Goal: Information Seeking & Learning: Obtain resource

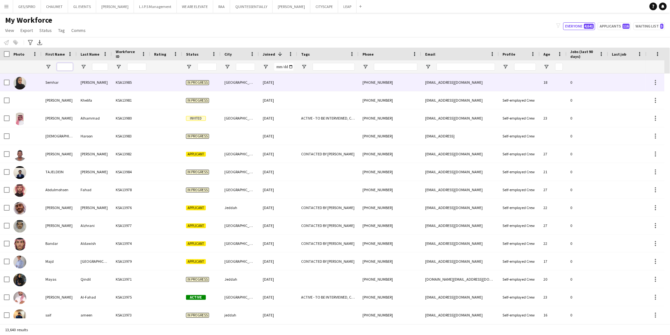
click at [70, 65] on input "First Name Filter Input" at bounding box center [65, 67] width 16 height 8
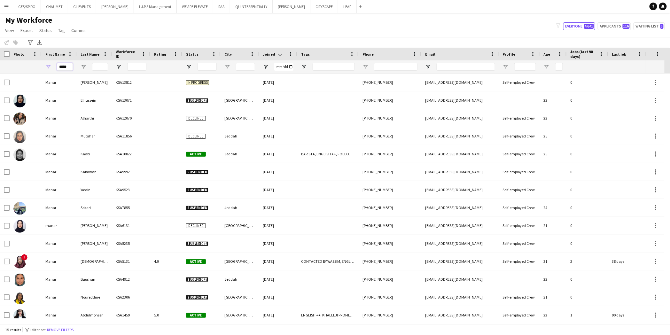
type input "*****"
click at [98, 66] on input "Last Name Filter Input" at bounding box center [100, 67] width 16 height 8
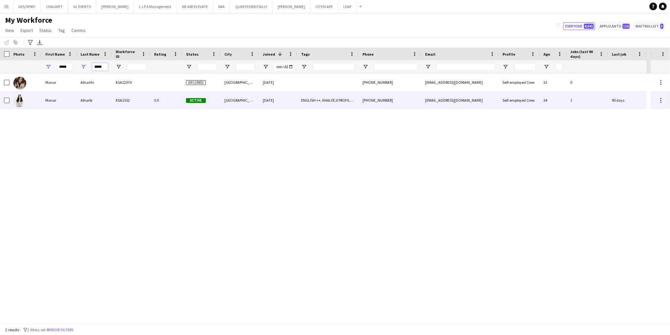
type input "*****"
click at [107, 101] on div "Alharbi" at bounding box center [94, 100] width 35 height 18
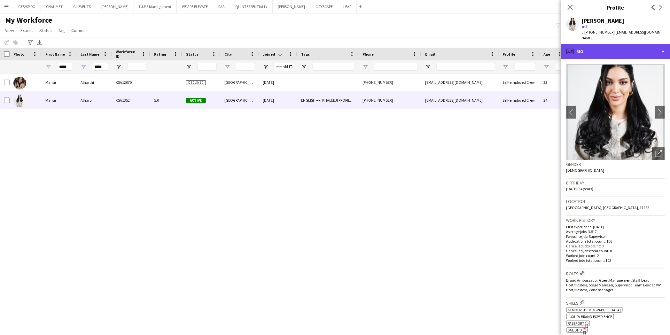
click at [590, 44] on div "profile Bio" at bounding box center [615, 51] width 109 height 15
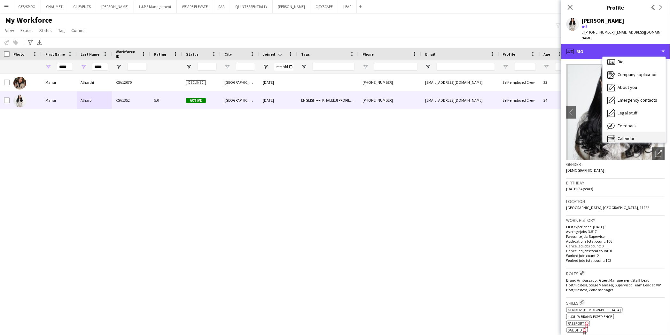
scroll to position [9, 0]
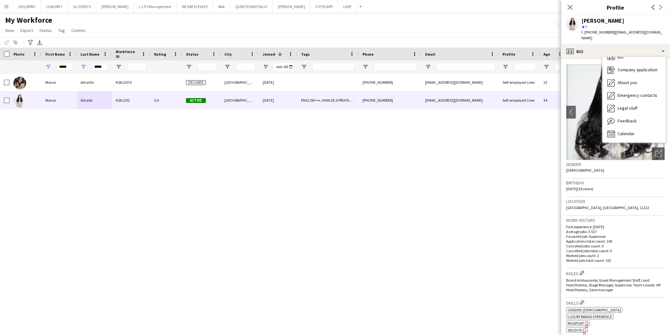
click at [654, 234] on p "Favourite job: Supervisor" at bounding box center [615, 236] width 98 height 5
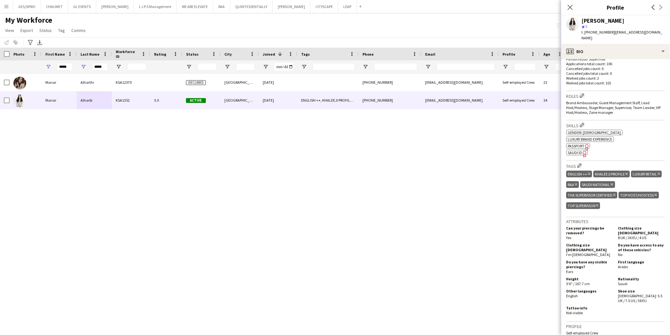
scroll to position [0, 0]
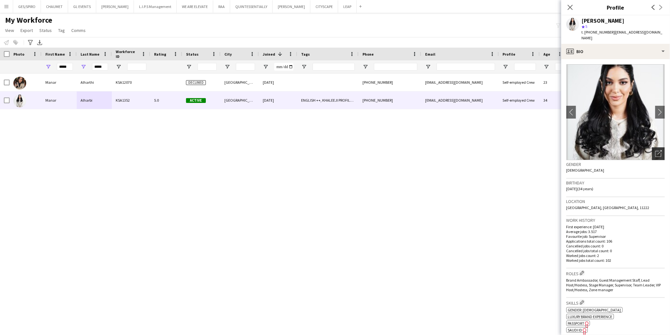
click at [654, 147] on div "Open photos pop-in" at bounding box center [658, 153] width 13 height 13
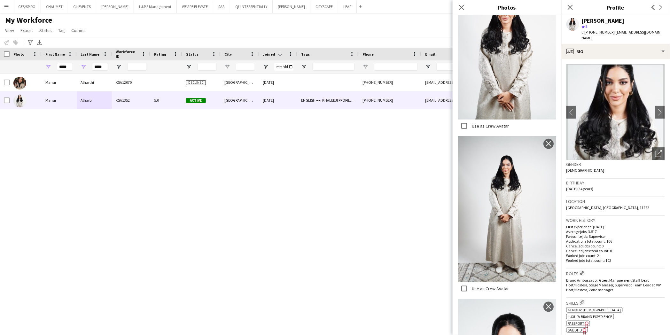
scroll to position [174, 0]
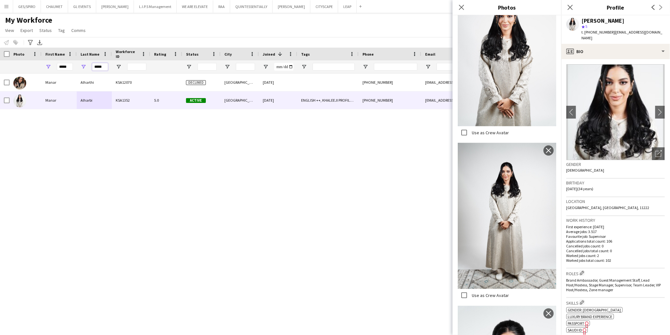
drag, startPoint x: 107, startPoint y: 67, endPoint x: 36, endPoint y: 66, distance: 70.7
click at [36, 66] on div "***** *****" at bounding box center [323, 66] width 647 height 13
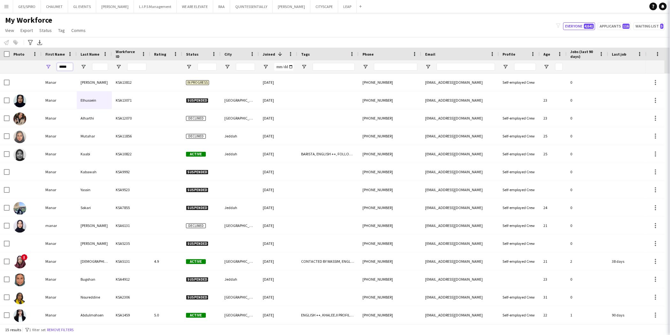
click at [7, 81] on div "Workforce Details Photo First Name" at bounding box center [335, 186] width 670 height 276
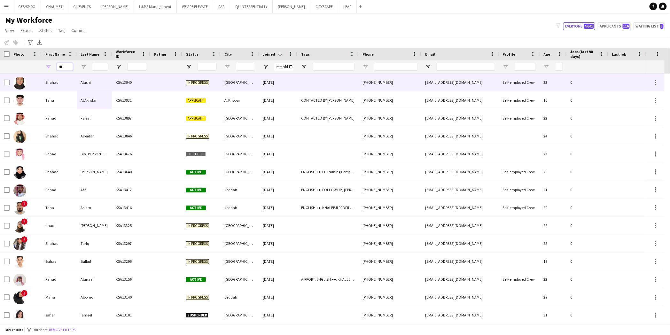
type input "*"
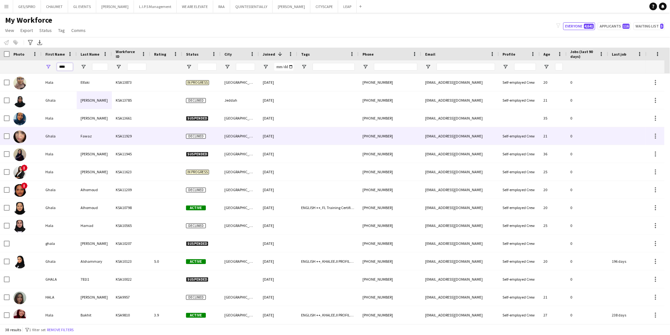
scroll to position [0, 0]
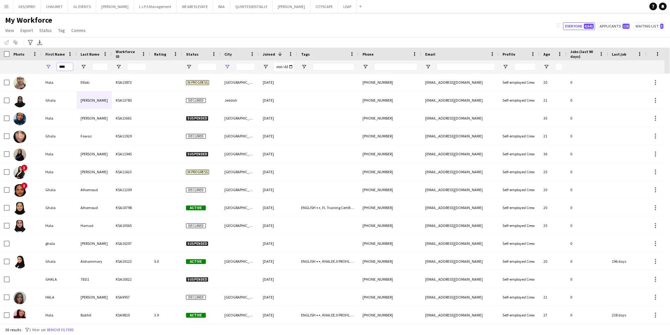
type input "****"
click at [226, 66] on span "Open Filter Menu" at bounding box center [227, 67] width 6 height 6
type input "***"
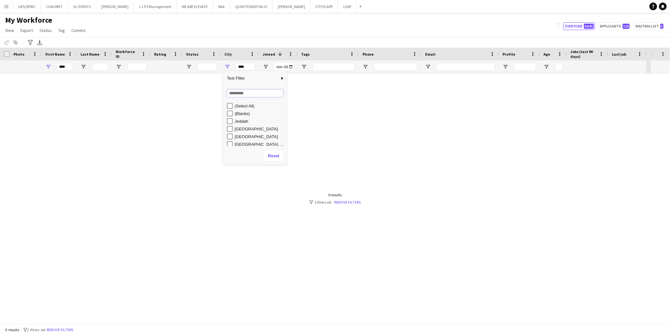
click at [241, 93] on input "Search filter values" at bounding box center [255, 94] width 56 height 8
type input "***"
type input "**********"
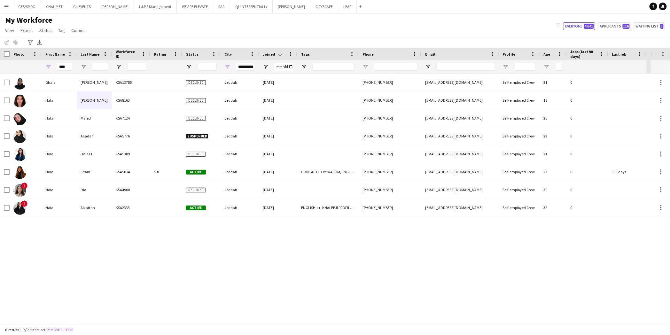
click at [244, 38] on div "Notify workforce Add to tag Select at least one crew to tag him or her. Advance…" at bounding box center [335, 42] width 670 height 11
drag, startPoint x: 110, startPoint y: 268, endPoint x: 115, endPoint y: 265, distance: 6.2
click at [110, 268] on div "Ghala Abo ali KSA13785 Declined Jeddah [DATE] [PHONE_NUMBER] [EMAIL_ADDRESS][DO…" at bounding box center [325, 199] width 651 height 250
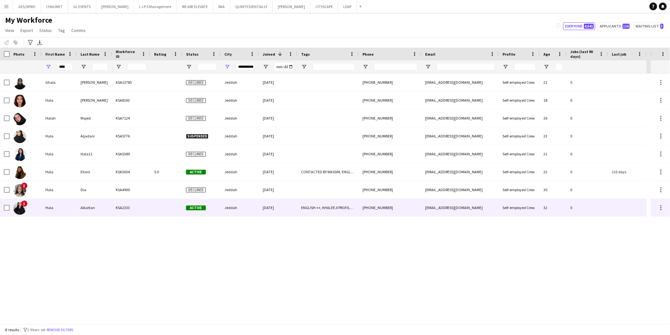
click at [105, 206] on div "Alkattan" at bounding box center [94, 208] width 35 height 18
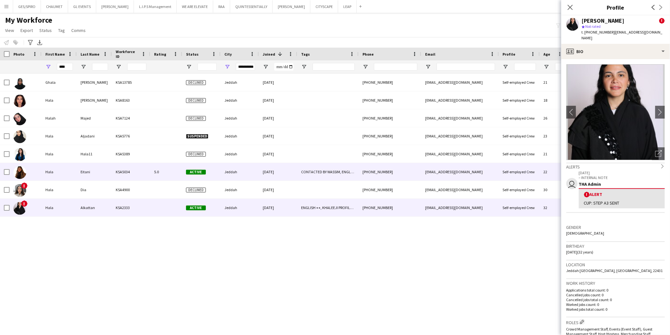
click at [125, 177] on div "KSA5034" at bounding box center [131, 172] width 38 height 18
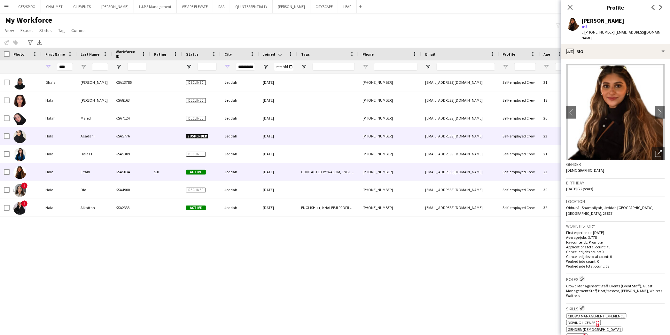
click at [114, 145] on div "KSA5389" at bounding box center [131, 154] width 38 height 18
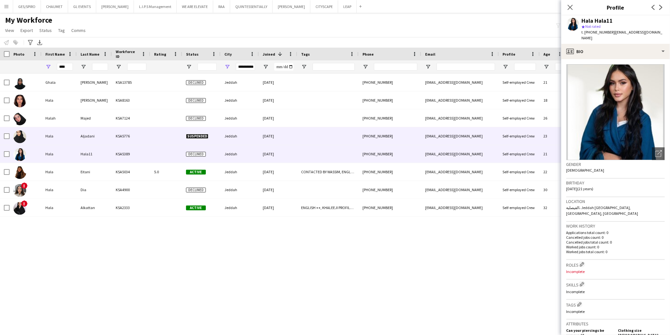
click at [113, 133] on div "KSA5776" at bounding box center [131, 136] width 38 height 18
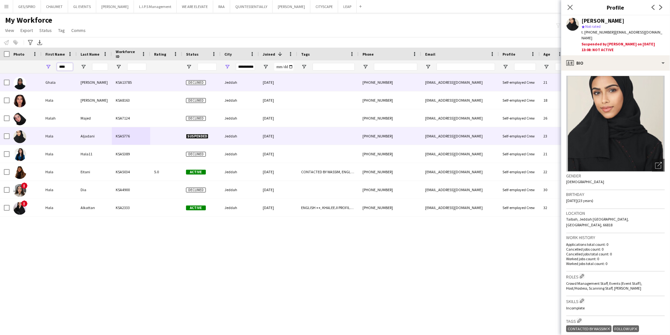
drag, startPoint x: 69, startPoint y: 67, endPoint x: -31, endPoint y: 86, distance: 101.6
click at [0, 86] on html "Menu Boards Boards Boards All jobs Status Workforce Workforce My Workforce Recr…" at bounding box center [335, 167] width 670 height 335
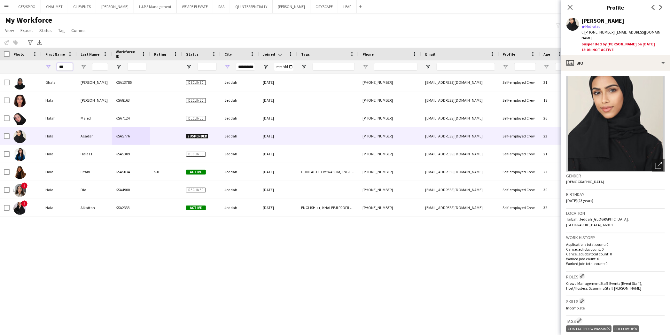
type input "****"
drag, startPoint x: 239, startPoint y: 291, endPoint x: 230, endPoint y: 289, distance: 8.6
click at [239, 290] on div "Ghala Abo ali KSA13785 Declined Jeddah [DATE] [PHONE_NUMBER] [EMAIL_ADDRESS][DO…" at bounding box center [325, 199] width 651 height 250
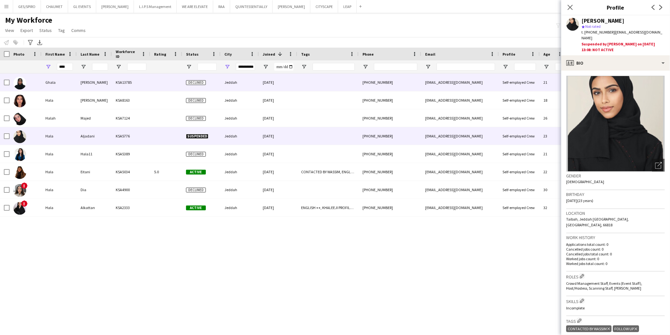
click at [153, 90] on div at bounding box center [166, 83] width 32 height 18
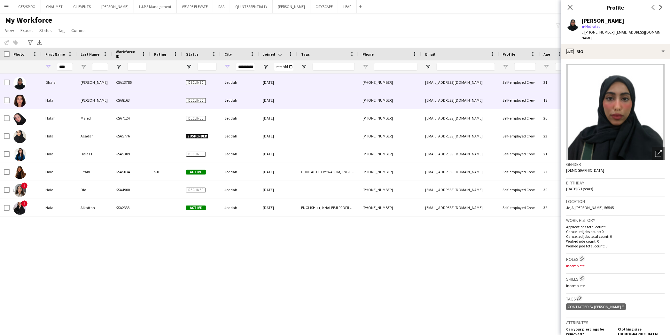
click at [154, 102] on div at bounding box center [166, 100] width 32 height 18
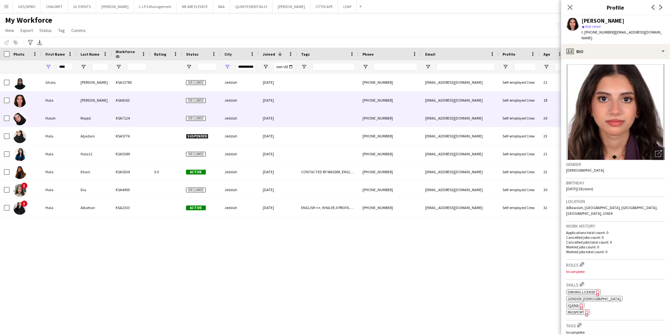
click at [155, 120] on div at bounding box center [166, 118] width 32 height 18
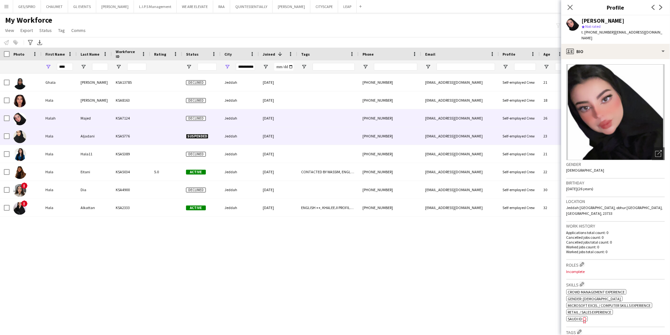
click at [155, 138] on div at bounding box center [166, 136] width 32 height 18
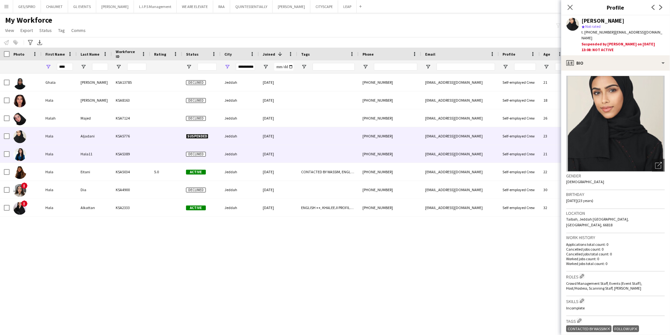
click at [144, 160] on div "KSA5389" at bounding box center [131, 154] width 38 height 18
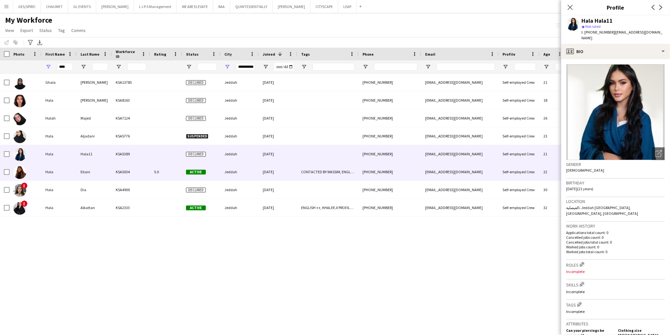
click at [152, 173] on div "5.0" at bounding box center [166, 172] width 32 height 18
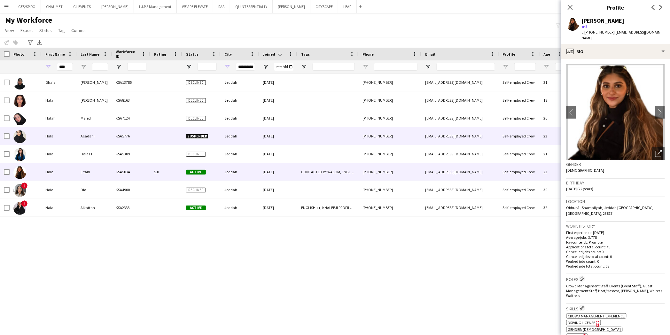
click at [146, 132] on div "KSA5776" at bounding box center [131, 136] width 38 height 18
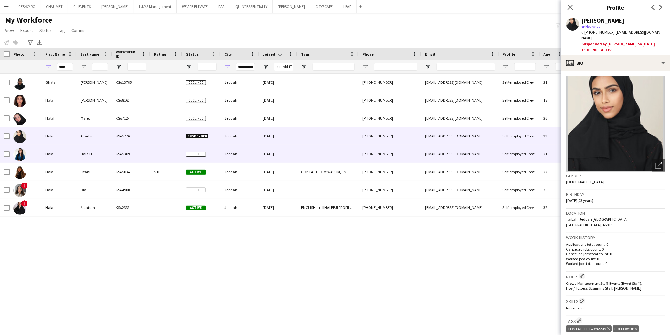
click at [146, 153] on div "KSA5389" at bounding box center [131, 154] width 38 height 18
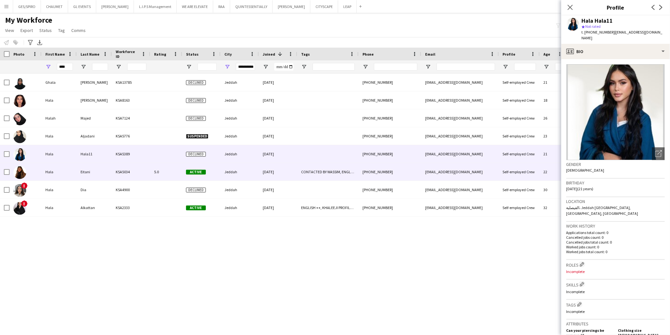
click at [143, 171] on div "KSA5034" at bounding box center [131, 172] width 38 height 18
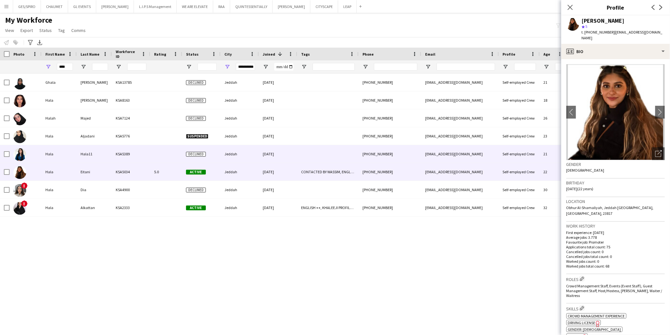
click at [147, 147] on div "KSA5389" at bounding box center [131, 154] width 38 height 18
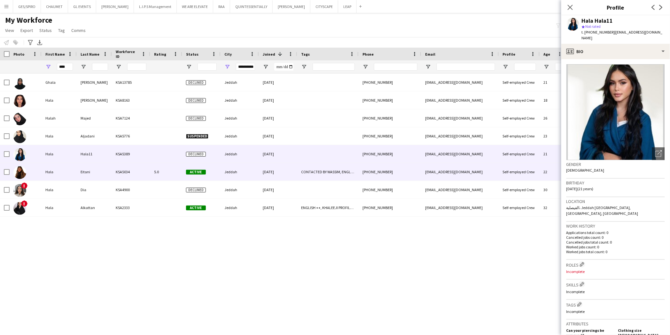
click at [139, 178] on div "KSA5034" at bounding box center [131, 172] width 38 height 18
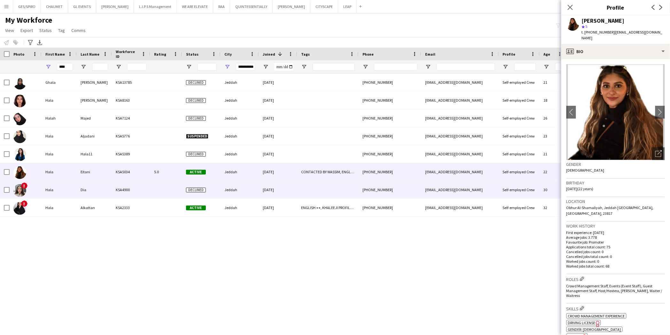
click at [142, 194] on div "KSA4900" at bounding box center [131, 190] width 38 height 18
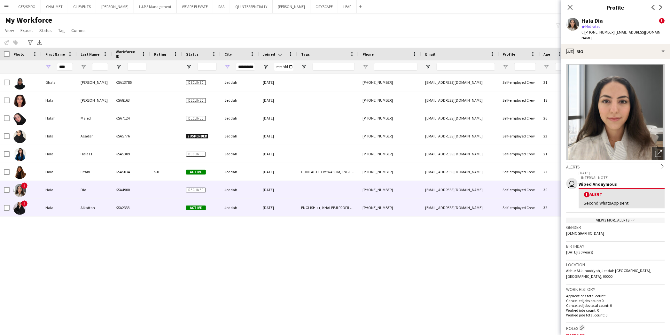
click at [143, 205] on div "KSA2333" at bounding box center [131, 208] width 38 height 18
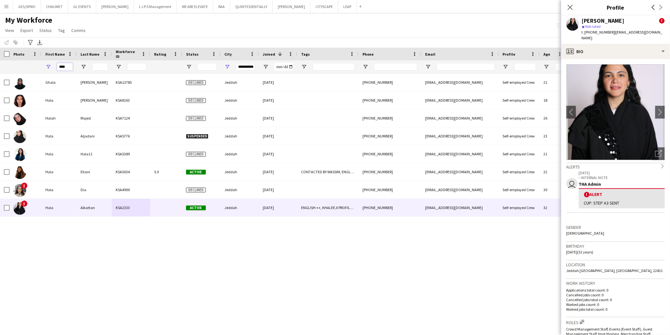
drag, startPoint x: 71, startPoint y: 68, endPoint x: 0, endPoint y: 75, distance: 71.6
click at [1, 75] on div "Workforce Details Photo First Name" at bounding box center [335, 186] width 670 height 276
click at [571, 6] on icon "Close pop-in" at bounding box center [570, 7] width 6 height 6
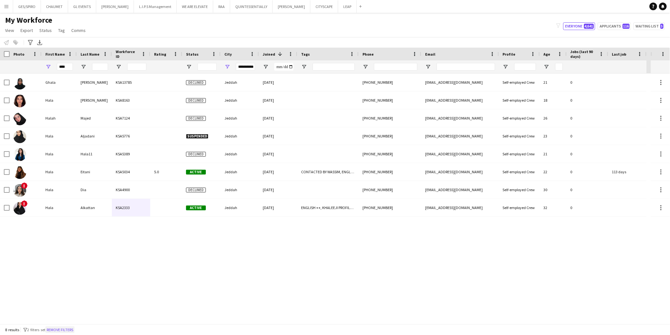
click at [63, 332] on button "Remove filters" at bounding box center [59, 329] width 29 height 7
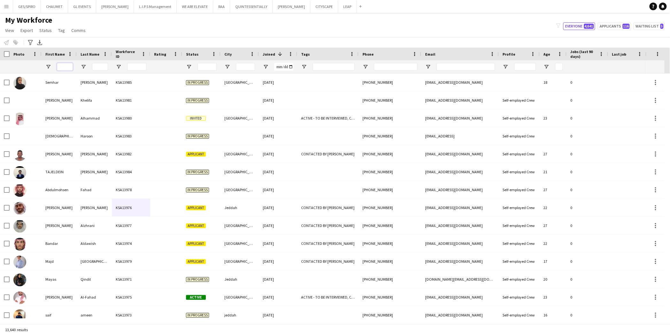
click at [63, 66] on input "First Name Filter Input" at bounding box center [65, 67] width 16 height 8
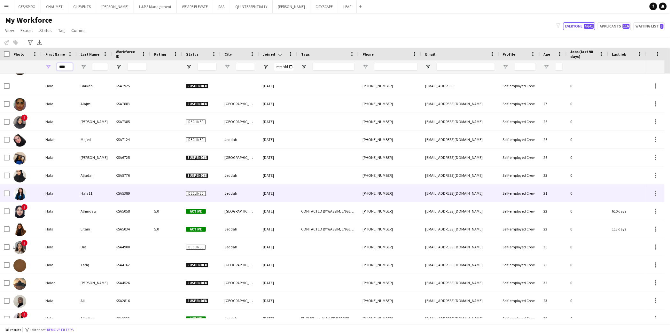
scroll to position [435, 0]
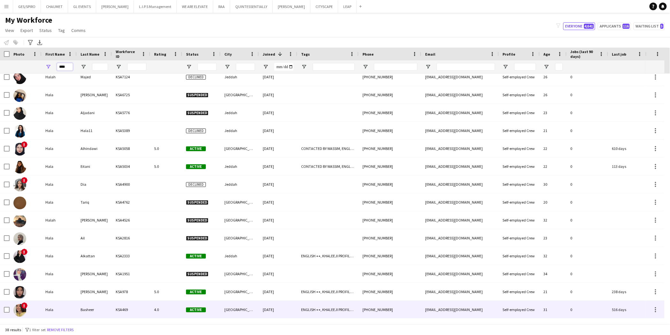
type input "****"
click at [121, 311] on div "KSA469" at bounding box center [131, 310] width 38 height 18
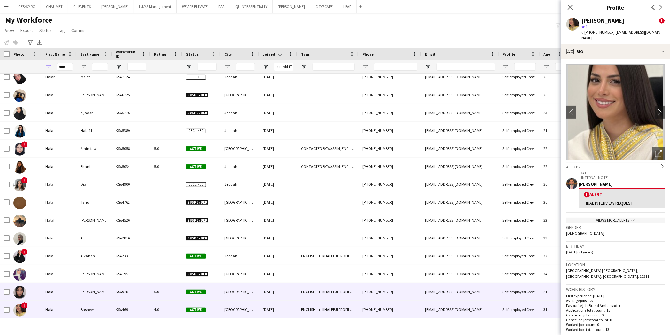
click at [127, 290] on div "KSA978" at bounding box center [131, 292] width 38 height 18
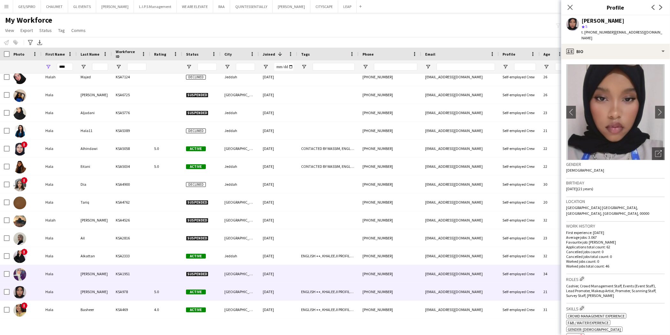
click at [123, 270] on div "KSA1951" at bounding box center [131, 274] width 38 height 18
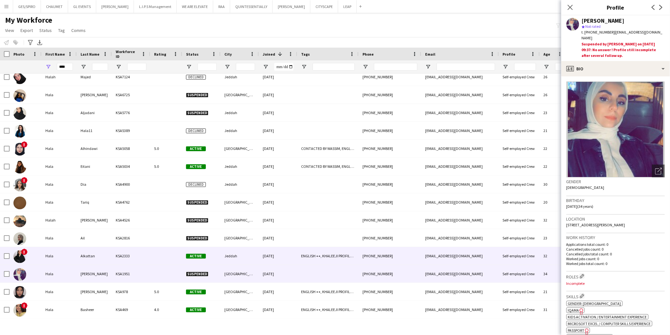
click at [122, 258] on div "KSA2333" at bounding box center [131, 256] width 38 height 18
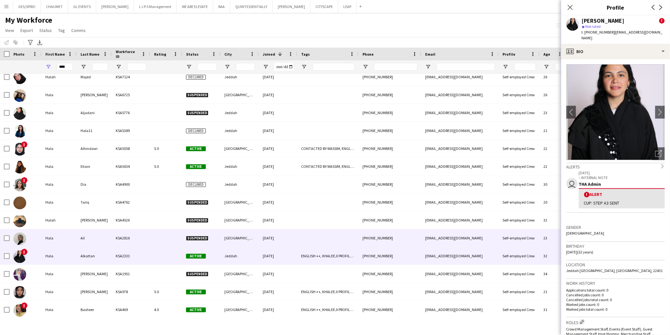
click at [123, 242] on div "KSA2816" at bounding box center [131, 238] width 38 height 18
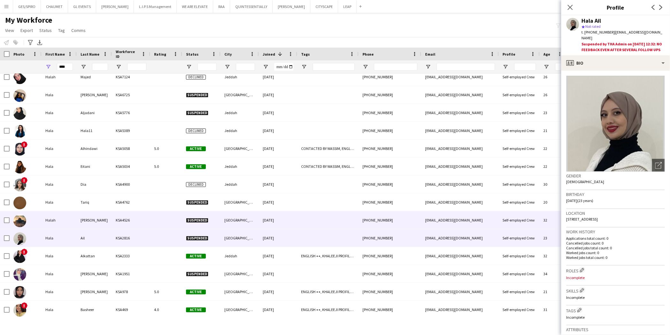
click at [119, 224] on div "KSA4526" at bounding box center [131, 220] width 38 height 18
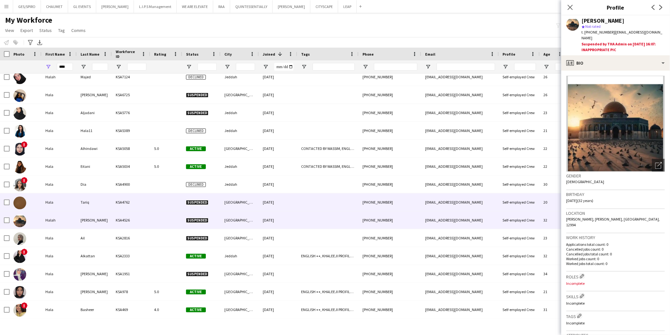
click at [118, 204] on div "KSA4762" at bounding box center [131, 202] width 38 height 18
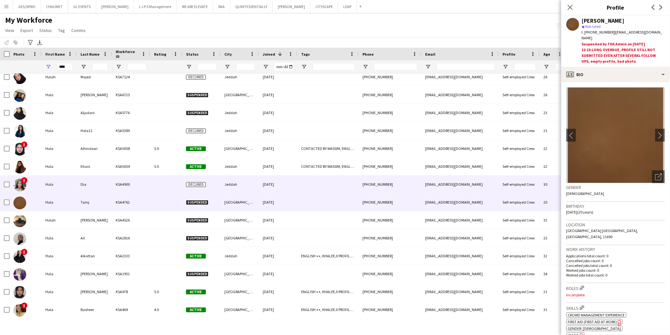
click at [119, 182] on div "KSA4900" at bounding box center [131, 184] width 38 height 18
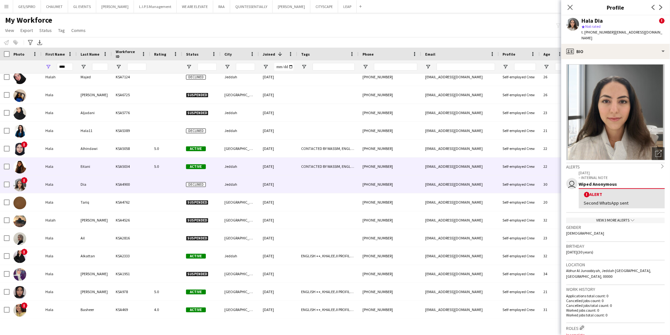
click at [121, 162] on div "KSA5034" at bounding box center [131, 167] width 38 height 18
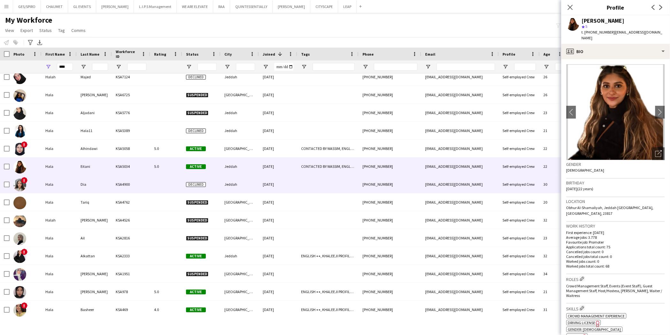
click at [123, 180] on div "KSA4900" at bounding box center [131, 184] width 38 height 18
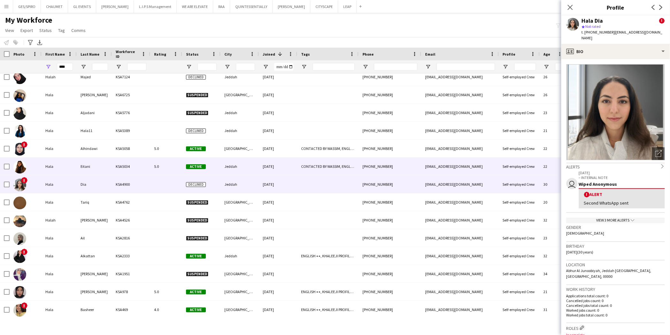
click at [142, 164] on div "KSA5034" at bounding box center [131, 167] width 38 height 18
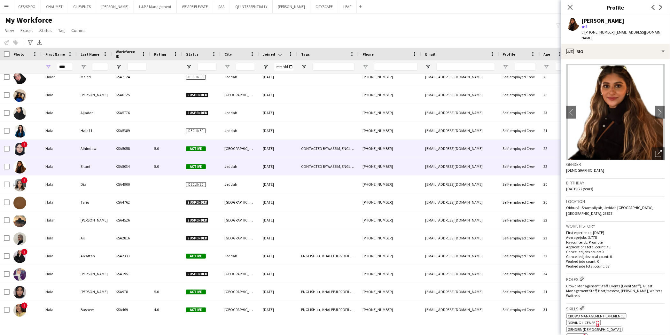
click at [141, 140] on div "KSA5058" at bounding box center [131, 149] width 38 height 18
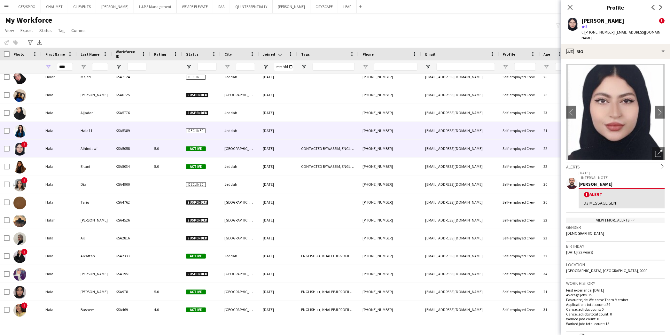
click at [143, 125] on div "KSA5389" at bounding box center [131, 131] width 38 height 18
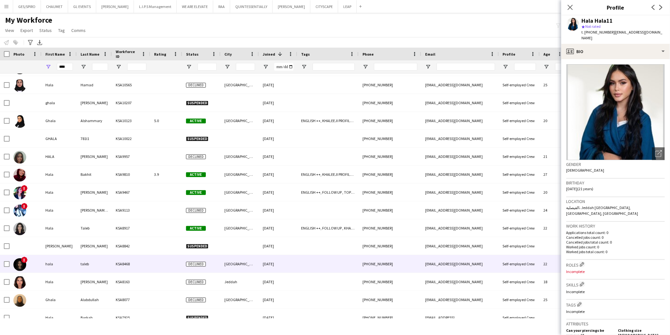
scroll to position [0, 0]
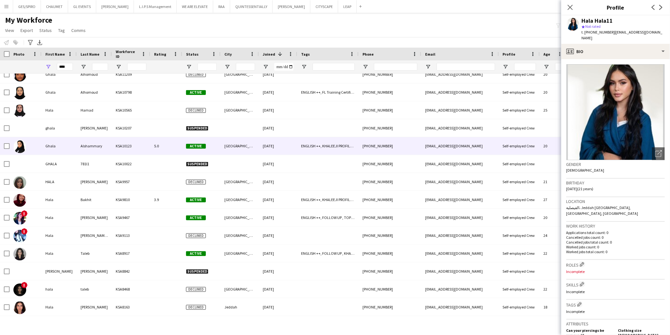
click at [140, 141] on div "KSA10123" at bounding box center [131, 146] width 38 height 18
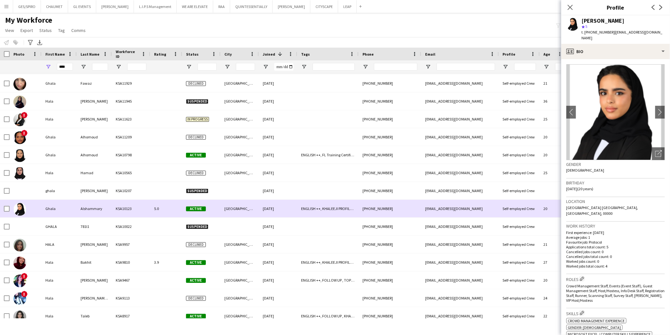
scroll to position [44, 0]
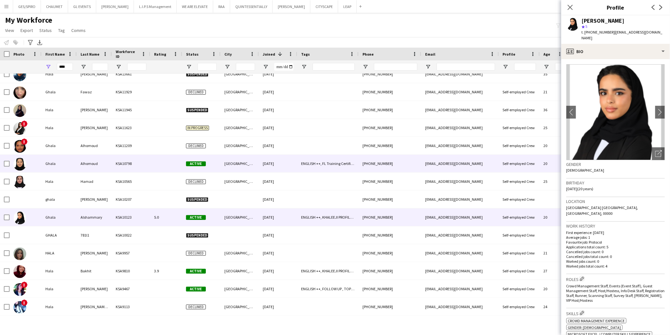
click at [164, 167] on div at bounding box center [166, 164] width 32 height 18
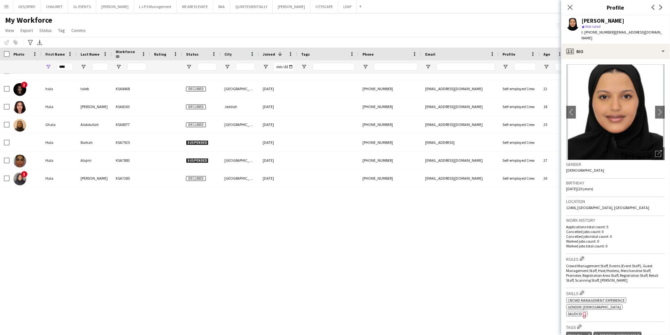
scroll to position [320, 0]
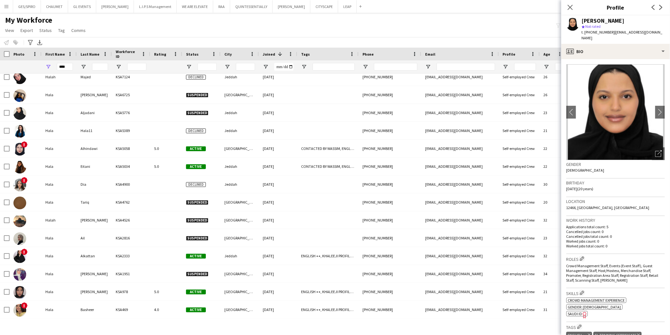
click at [192, 68] on div at bounding box center [201, 66] width 38 height 13
click at [190, 67] on span "Open Filter Menu" at bounding box center [189, 67] width 6 height 6
click at [188, 105] on div "(Select All)" at bounding box center [217, 106] width 64 height 8
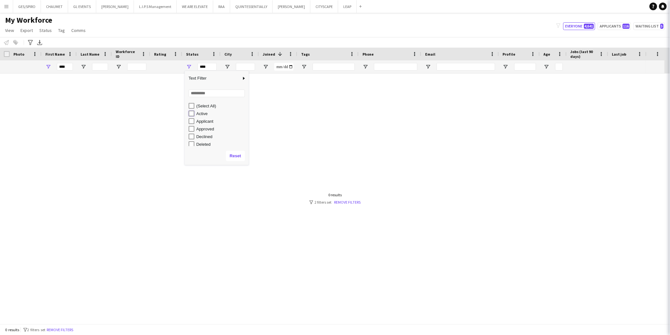
type input "**********"
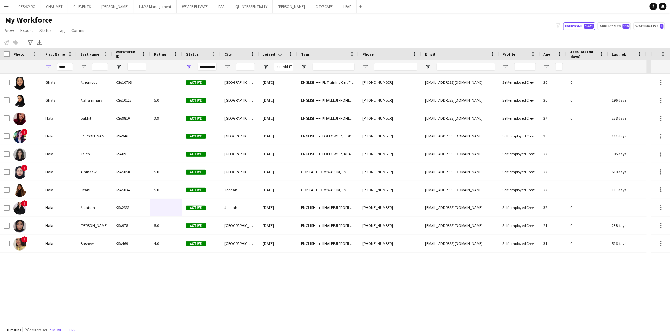
click at [197, 36] on div "My Workforce View Views Default view Basic Export View TAGS Test New view Updat…" at bounding box center [335, 26] width 670 height 22
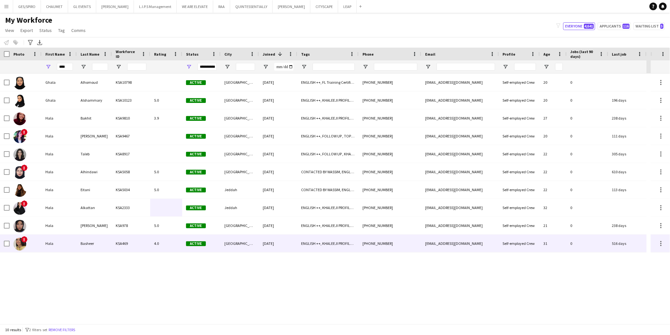
click at [156, 265] on div "[PERSON_NAME] KSA10798 Active [GEOGRAPHIC_DATA] [DATE] ENGLISH ++, [GEOGRAPHIC_…" at bounding box center [325, 199] width 651 height 250
click at [92, 245] on div "Basheer" at bounding box center [94, 244] width 35 height 18
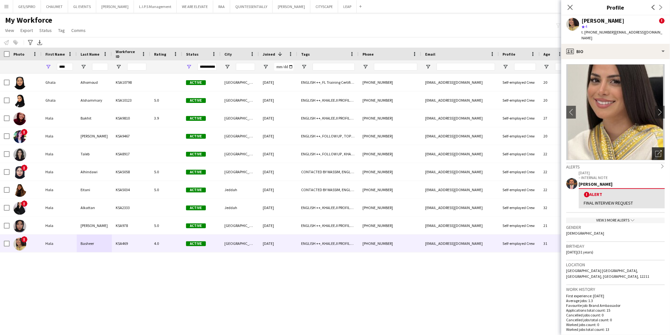
click at [655, 150] on icon "Open photos pop-in" at bounding box center [658, 153] width 7 height 7
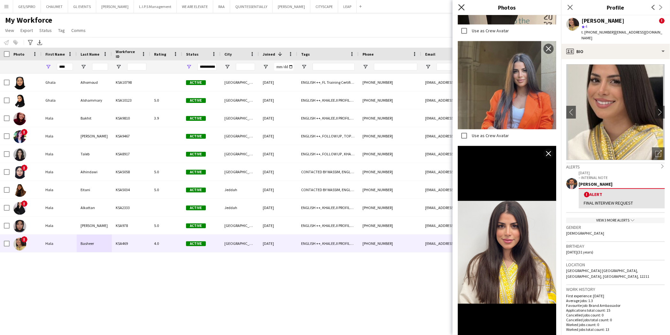
click at [462, 6] on icon "Close pop-in" at bounding box center [461, 7] width 6 height 6
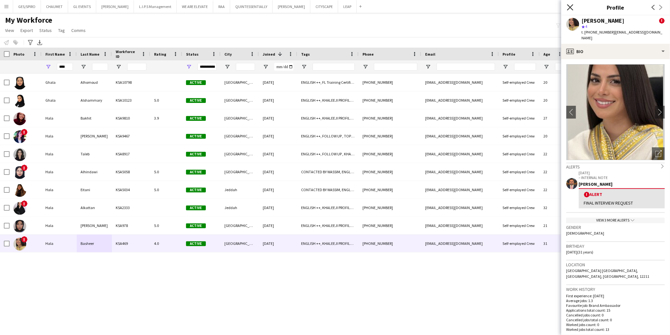
click at [569, 6] on icon at bounding box center [570, 7] width 6 height 6
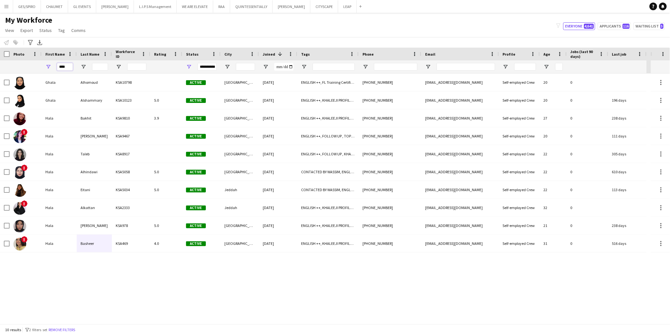
drag, startPoint x: 71, startPoint y: 68, endPoint x: 26, endPoint y: 71, distance: 45.8
click at [26, 71] on div "**********" at bounding box center [323, 66] width 647 height 13
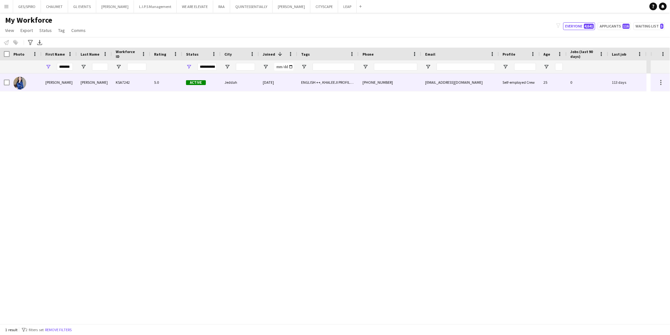
click at [101, 88] on div "[PERSON_NAME]" at bounding box center [94, 83] width 35 height 18
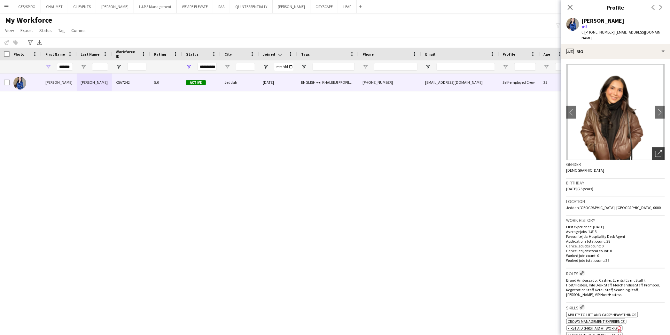
click at [652, 147] on div "Open photos pop-in" at bounding box center [658, 153] width 13 height 13
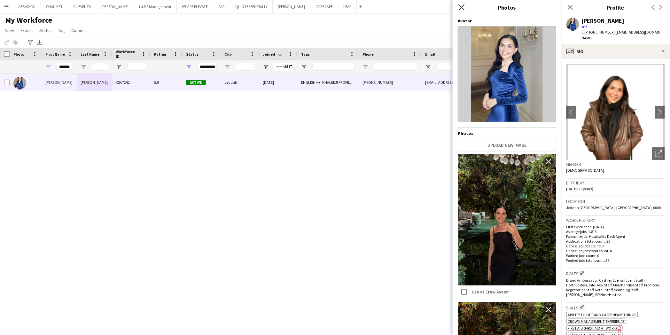
click at [464, 7] on icon "Close pop-in" at bounding box center [461, 7] width 6 height 6
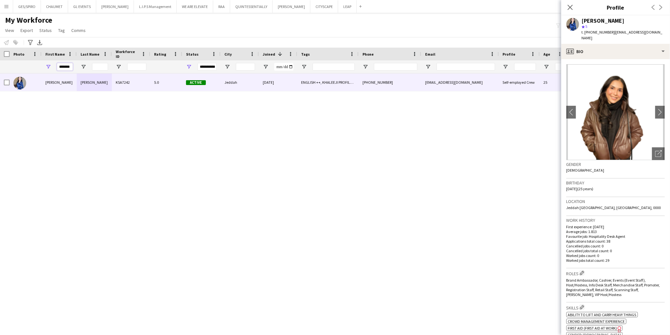
click at [70, 67] on input "*******" at bounding box center [65, 67] width 16 height 8
click at [572, 8] on icon "Close pop-in" at bounding box center [570, 7] width 6 height 6
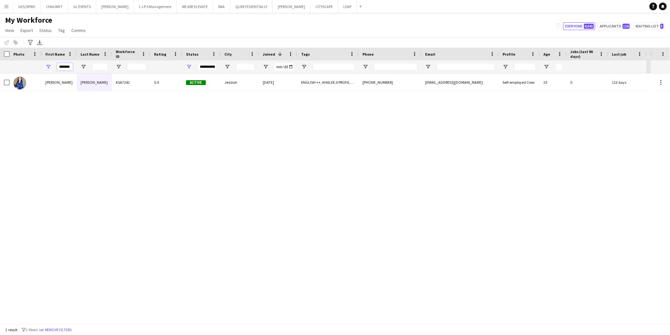
click at [60, 68] on input "*******" at bounding box center [65, 67] width 16 height 8
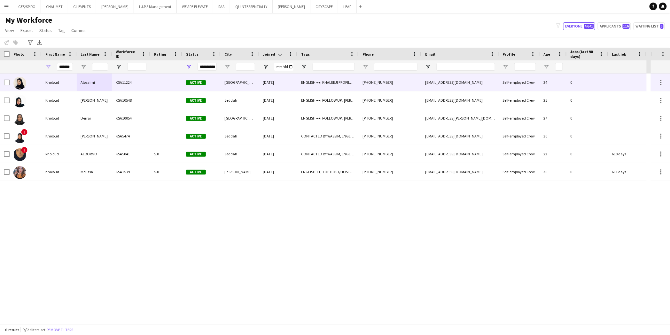
scroll to position [0, 0]
click at [93, 85] on div "Alosaimi" at bounding box center [94, 83] width 35 height 18
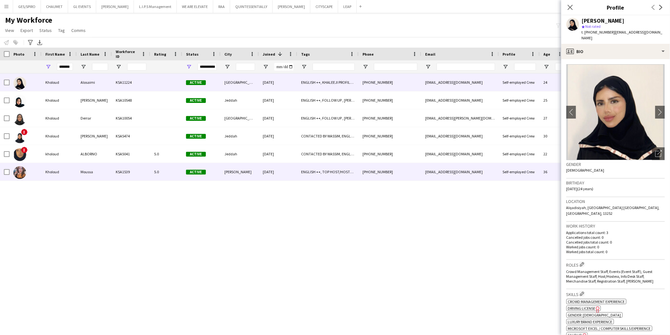
click at [92, 176] on div "Moussa" at bounding box center [94, 172] width 35 height 18
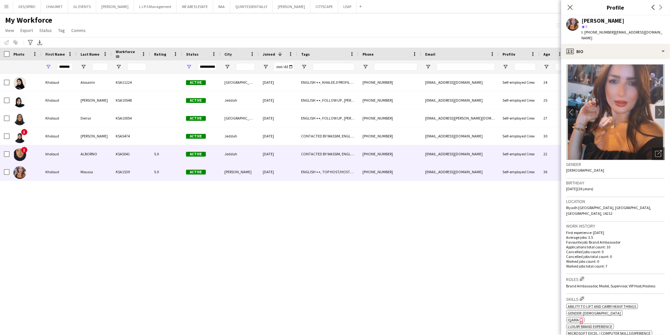
click at [103, 155] on div "ALBORNO" at bounding box center [94, 154] width 35 height 18
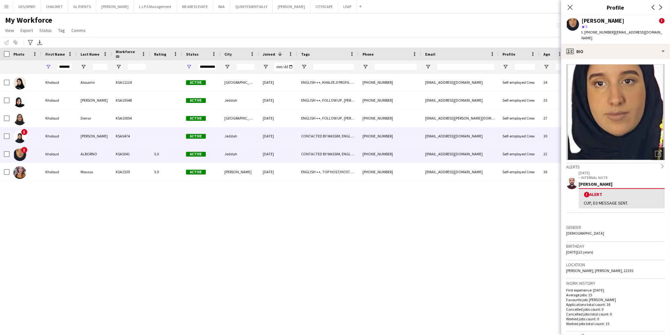
click at [108, 142] on div "[PERSON_NAME]" at bounding box center [94, 136] width 35 height 18
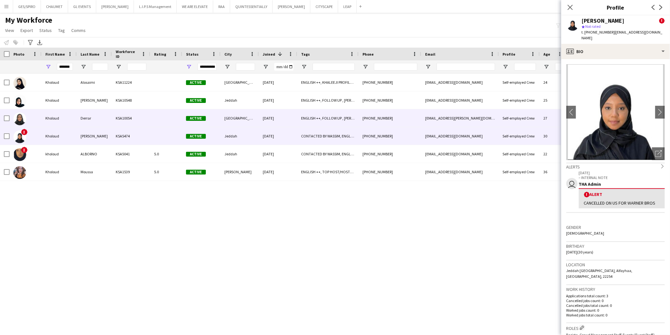
click at [114, 111] on div "KSA10054" at bounding box center [131, 118] width 38 height 18
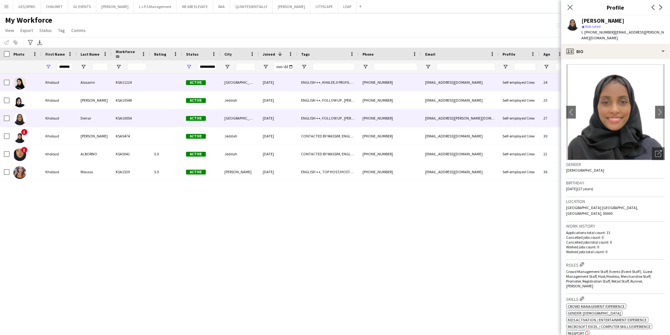
click at [119, 88] on div "KSA11224" at bounding box center [131, 83] width 38 height 18
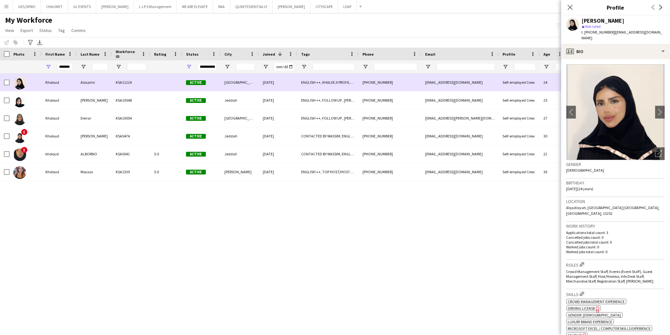
click at [120, 74] on div "KSA11224" at bounding box center [131, 83] width 38 height 18
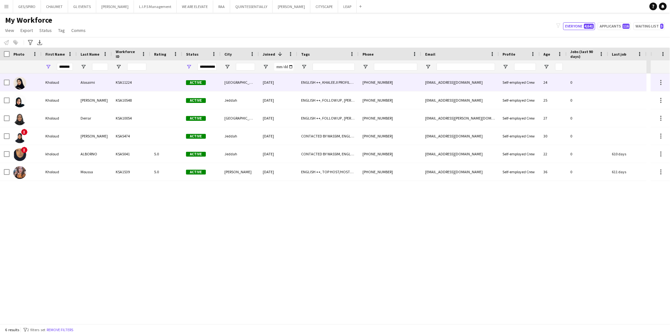
click at [117, 84] on div "KSA11224" at bounding box center [131, 83] width 38 height 18
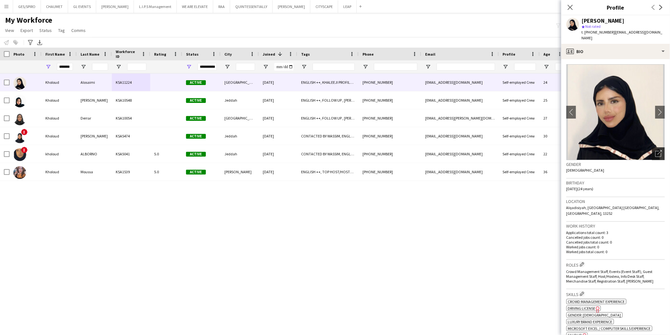
click at [656, 152] on div "Open photos pop-in" at bounding box center [658, 153] width 13 height 13
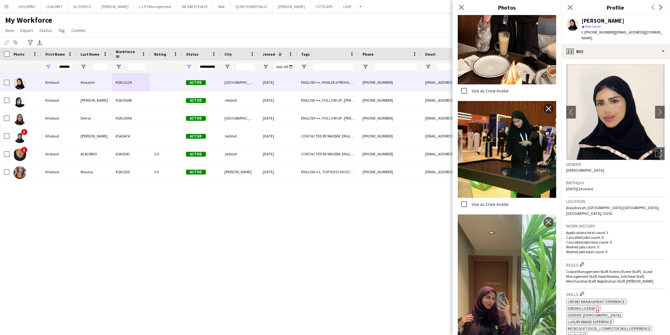
scroll to position [982, 0]
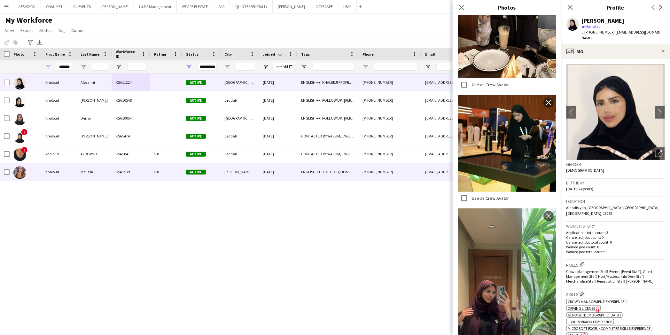
click at [116, 167] on div "KSA1539" at bounding box center [131, 172] width 38 height 18
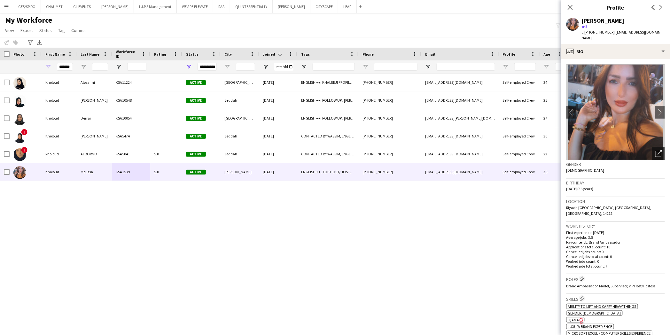
click at [658, 147] on div "Open photos pop-in" at bounding box center [658, 153] width 13 height 13
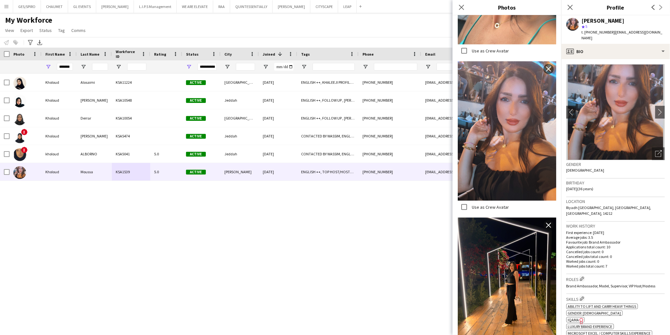
scroll to position [407, 0]
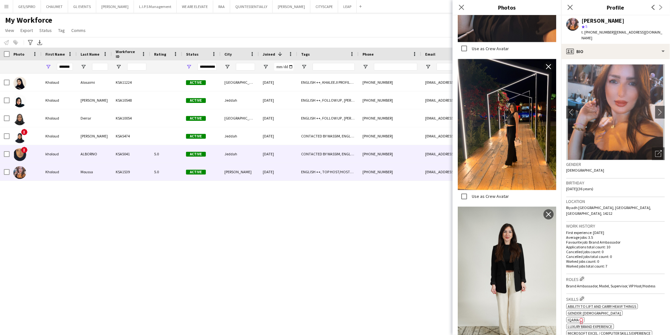
click at [236, 159] on div "Jeddah" at bounding box center [240, 154] width 38 height 18
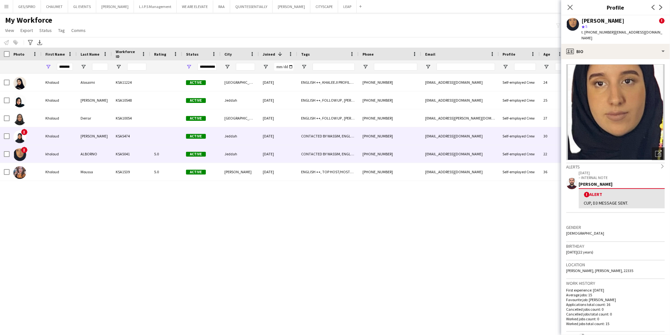
click at [222, 135] on div "Jeddah" at bounding box center [240, 136] width 38 height 18
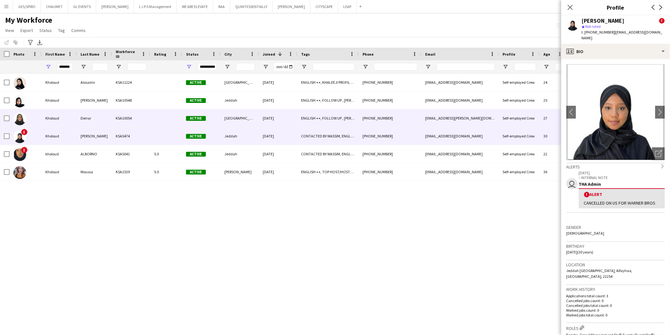
click at [226, 117] on div "[GEOGRAPHIC_DATA]" at bounding box center [240, 118] width 38 height 18
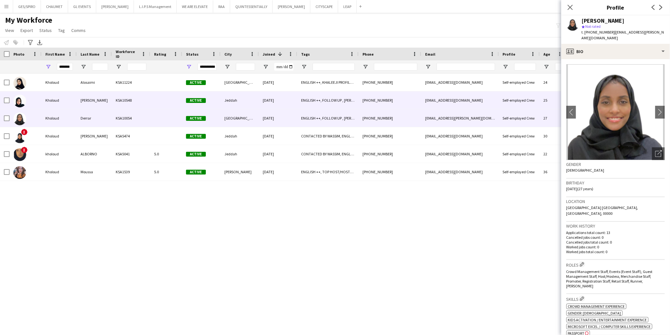
click at [226, 105] on div "Jeddah" at bounding box center [240, 100] width 38 height 18
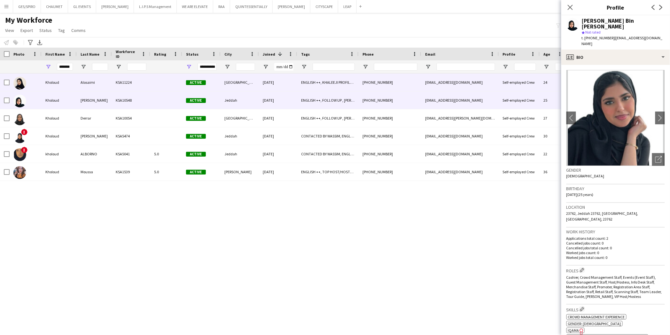
click at [222, 83] on div "[GEOGRAPHIC_DATA]" at bounding box center [240, 83] width 38 height 18
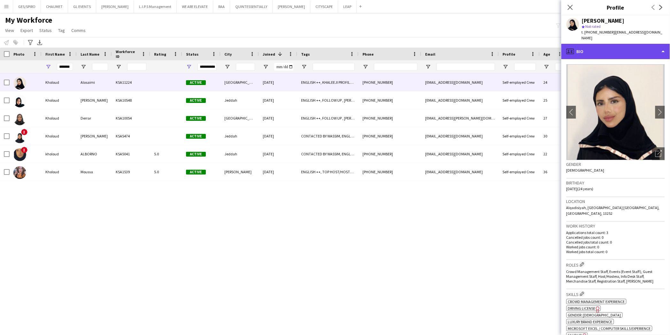
click at [632, 46] on div "profile Bio" at bounding box center [615, 51] width 109 height 15
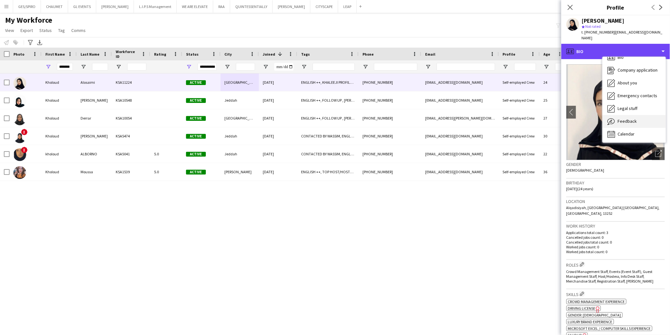
scroll to position [9, 0]
click at [635, 128] on div "Calendar Calendar" at bounding box center [634, 134] width 63 height 13
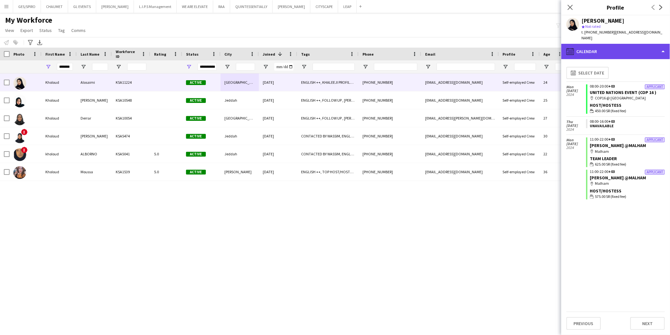
click at [627, 44] on div "calendar-full Calendar" at bounding box center [615, 51] width 109 height 15
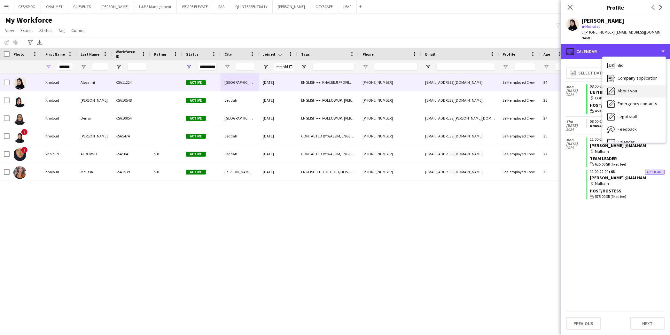
scroll to position [0, 0]
click at [624, 59] on div "Bio Bio" at bounding box center [634, 65] width 63 height 13
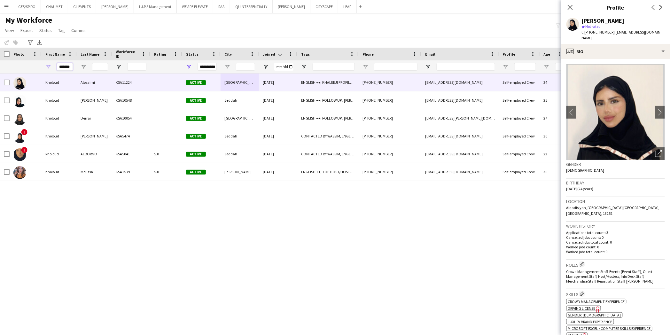
click at [66, 68] on input "*******" at bounding box center [65, 67] width 16 height 8
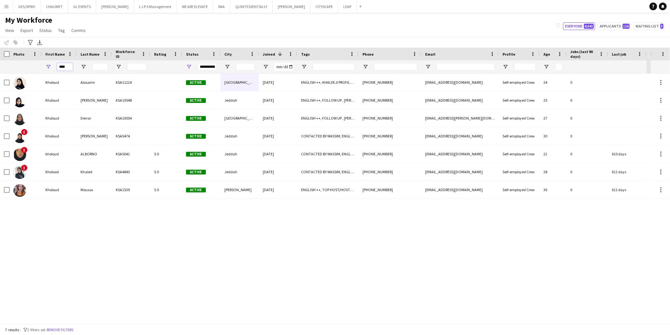
drag, startPoint x: 67, startPoint y: 66, endPoint x: 29, endPoint y: 66, distance: 38.7
click at [29, 66] on div "**********" at bounding box center [323, 66] width 647 height 13
type input "*"
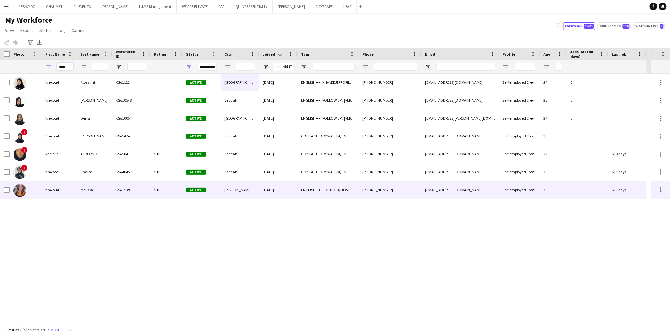
type input "****"
click at [155, 190] on div "5.0" at bounding box center [166, 190] width 32 height 18
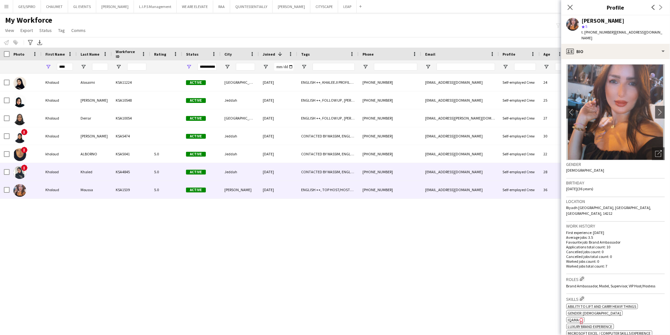
click at [137, 173] on div "KSA4845" at bounding box center [131, 172] width 38 height 18
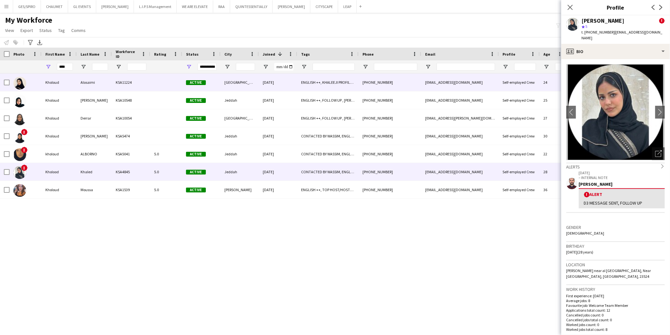
click at [110, 86] on div "Alosaimi" at bounding box center [94, 83] width 35 height 18
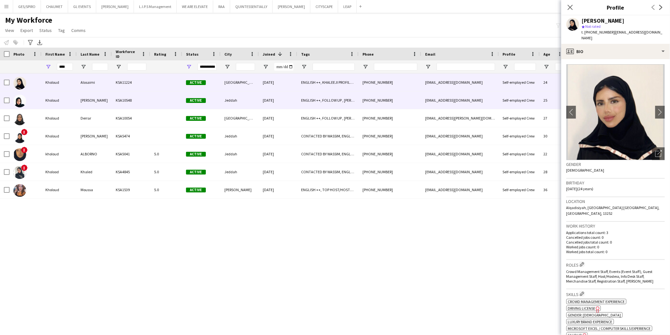
click at [107, 103] on div "[PERSON_NAME]" at bounding box center [94, 100] width 35 height 18
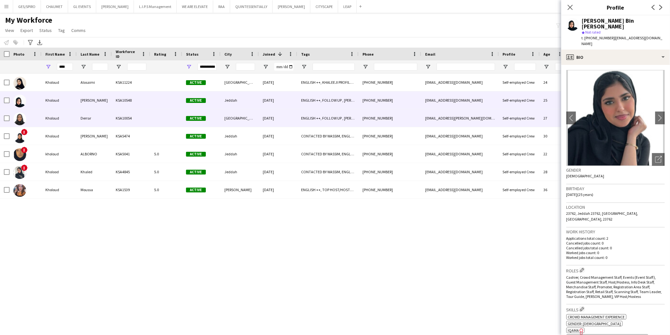
click at [110, 124] on div "Derrar" at bounding box center [94, 118] width 35 height 18
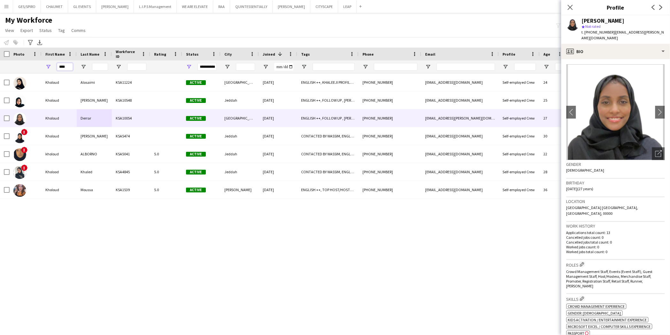
drag, startPoint x: 71, startPoint y: 69, endPoint x: -43, endPoint y: 68, distance: 114.1
click at [0, 68] on html "Menu Boards Boards Boards All jobs Status Workforce Workforce My Workforce Recr…" at bounding box center [335, 167] width 670 height 335
click at [102, 66] on input "Last Name Filter Input" at bounding box center [100, 67] width 16 height 8
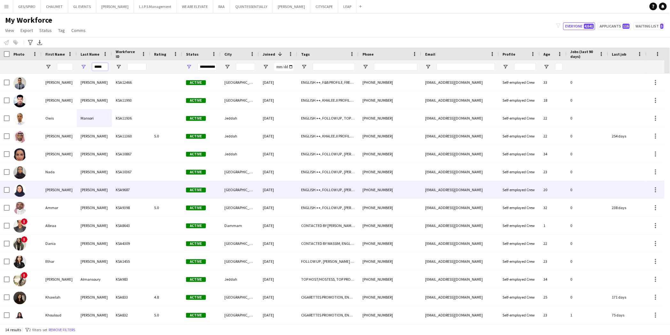
scroll to position [5, 0]
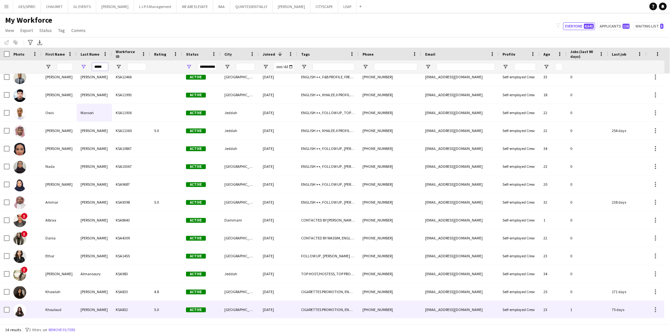
type input "*****"
click at [76, 313] on div "Khouloud" at bounding box center [59, 310] width 35 height 18
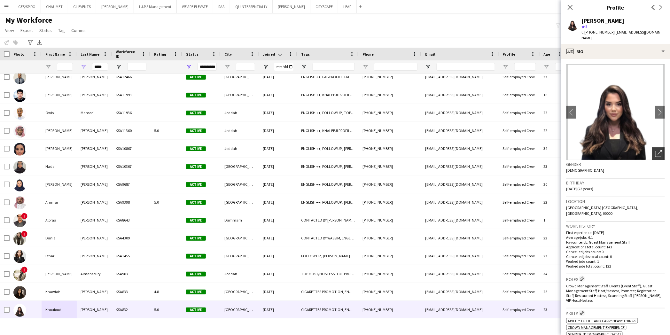
click at [655, 150] on icon "Open photos pop-in" at bounding box center [658, 153] width 7 height 7
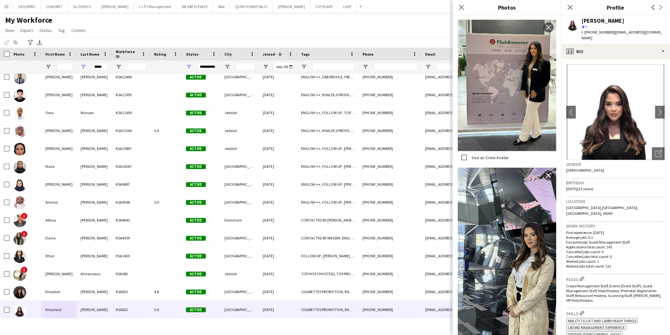
scroll to position [462, 0]
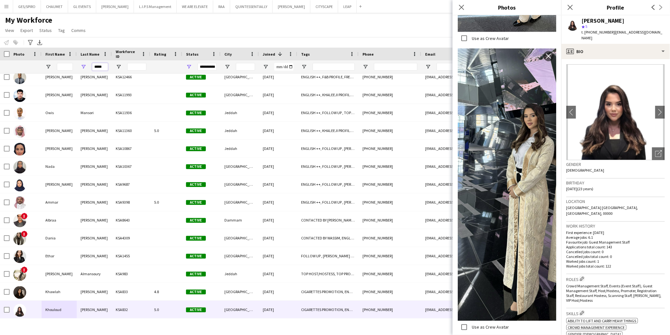
drag, startPoint x: 104, startPoint y: 66, endPoint x: 34, endPoint y: 69, distance: 70.4
click at [37, 72] on div "**********" at bounding box center [323, 66] width 647 height 13
click at [63, 66] on input "First Name Filter Input" at bounding box center [65, 67] width 16 height 8
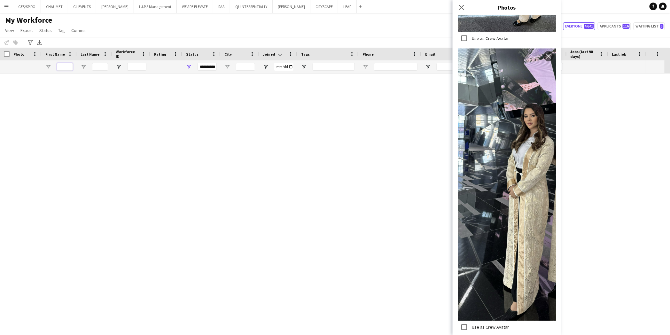
click at [63, 66] on input "First Name Filter Input" at bounding box center [65, 67] width 16 height 8
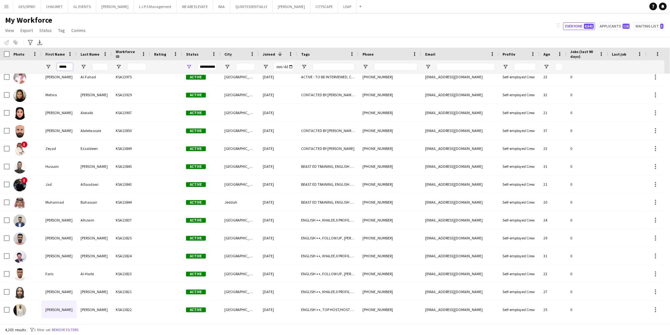
scroll to position [0, 0]
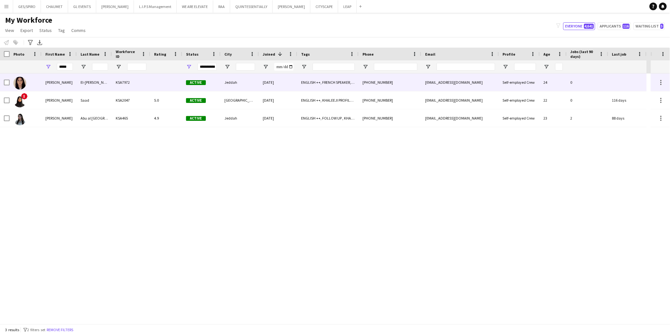
click at [85, 84] on div "El-[PERSON_NAME]" at bounding box center [94, 83] width 35 height 18
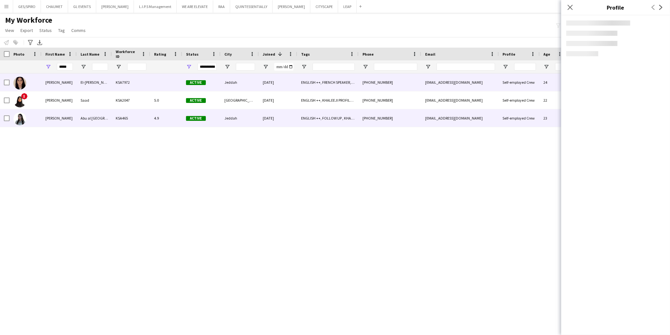
click at [87, 118] on div "Abu al [GEOGRAPHIC_DATA]" at bounding box center [94, 118] width 35 height 18
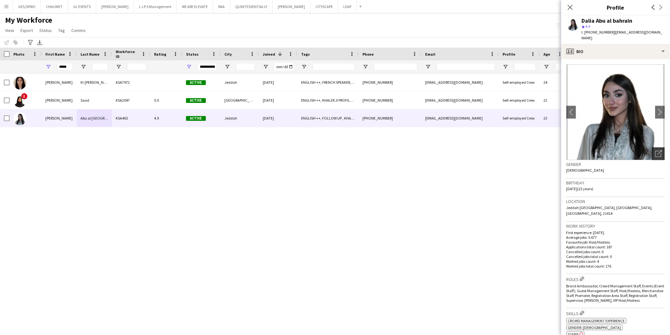
click at [655, 150] on icon "Open photos pop-in" at bounding box center [658, 153] width 7 height 7
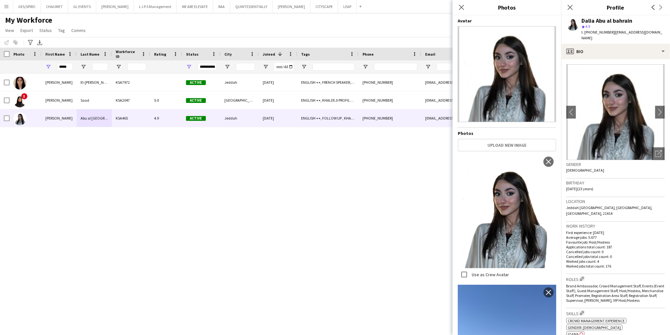
click at [593, 33] on span "t. [PHONE_NUMBER]" at bounding box center [598, 32] width 33 height 5
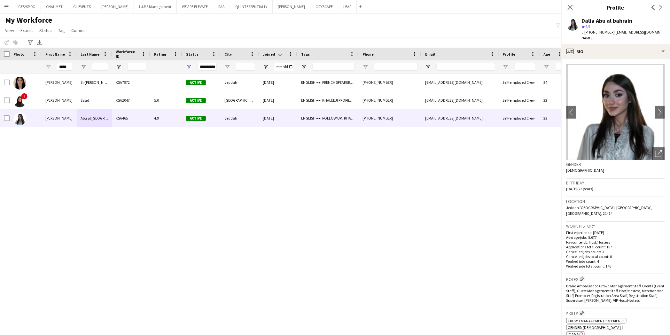
click at [593, 33] on span "t. [PHONE_NUMBER]" at bounding box center [598, 32] width 33 height 5
copy span "966545118592"
click at [151, 247] on div "[PERSON_NAME] El-[PERSON_NAME] KSA7972 Active Jeddah [DATE] ENGLISH ++, [DEMOGR…" at bounding box center [325, 199] width 651 height 250
click at [571, 7] on icon at bounding box center [570, 7] width 6 height 6
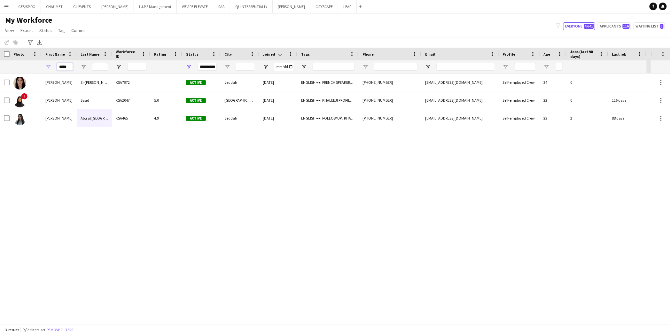
drag, startPoint x: 68, startPoint y: 68, endPoint x: 30, endPoint y: 72, distance: 38.2
click at [30, 72] on div "**********" at bounding box center [323, 66] width 647 height 13
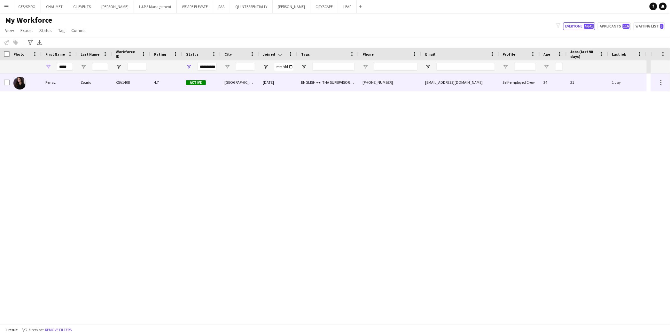
click at [124, 71] on div at bounding box center [131, 66] width 38 height 13
click at [125, 83] on div "KSA1408" at bounding box center [131, 83] width 38 height 18
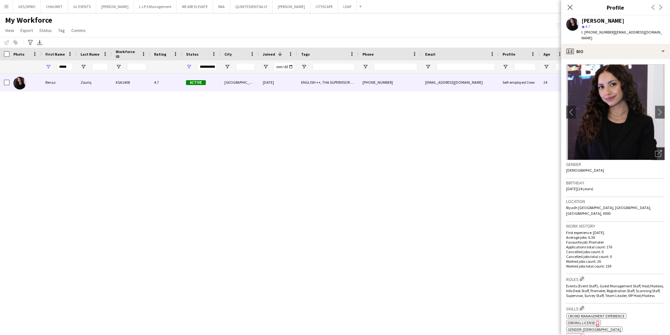
click at [655, 150] on icon "Open photos pop-in" at bounding box center [658, 153] width 7 height 7
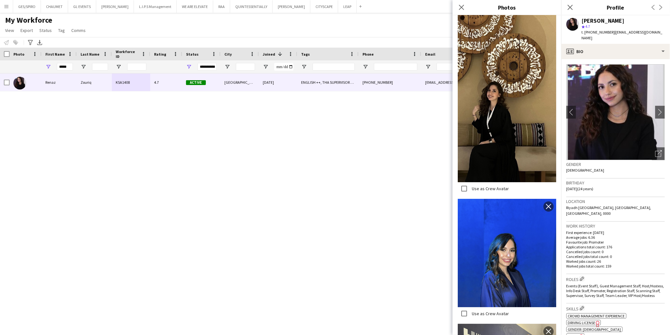
scroll to position [817, 0]
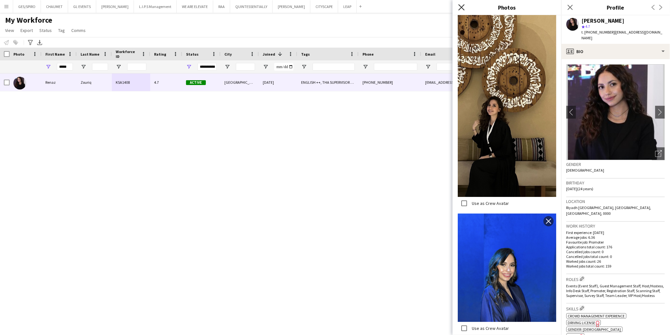
click at [462, 7] on icon at bounding box center [461, 7] width 6 height 6
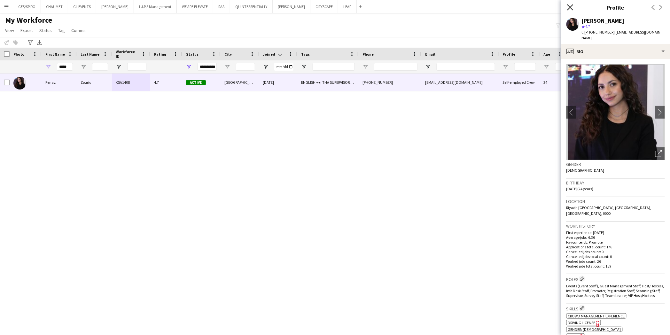
click at [571, 8] on icon "Close pop-in" at bounding box center [570, 7] width 6 height 6
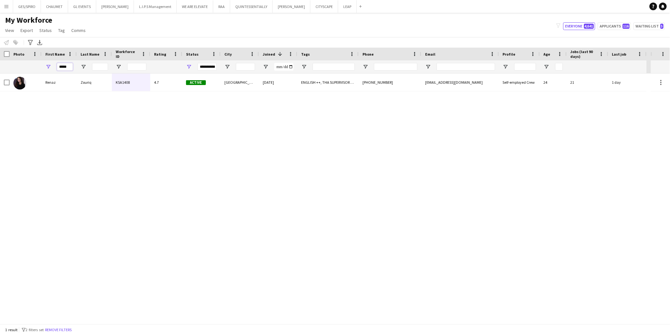
drag, startPoint x: 69, startPoint y: 65, endPoint x: -9, endPoint y: 68, distance: 78.4
click at [0, 68] on html "Menu Boards Boards Boards All jobs Status Workforce Workforce My Workforce Recr…" at bounding box center [335, 167] width 670 height 335
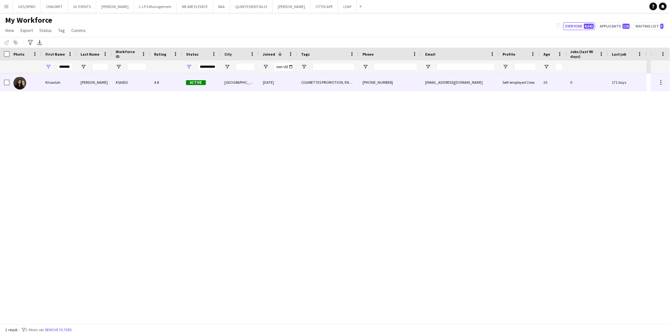
scroll to position [0, 0]
click at [55, 85] on div "Khawlah" at bounding box center [59, 83] width 35 height 18
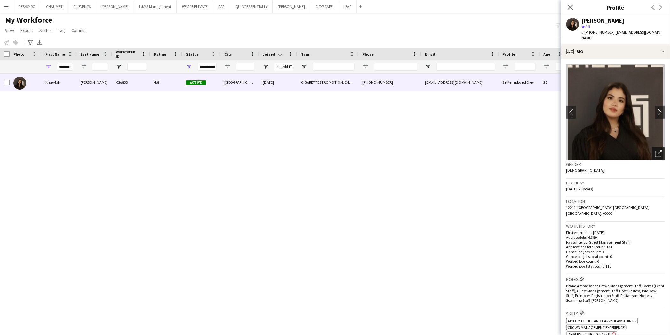
click at [655, 150] on icon "Open photos pop-in" at bounding box center [658, 153] width 7 height 7
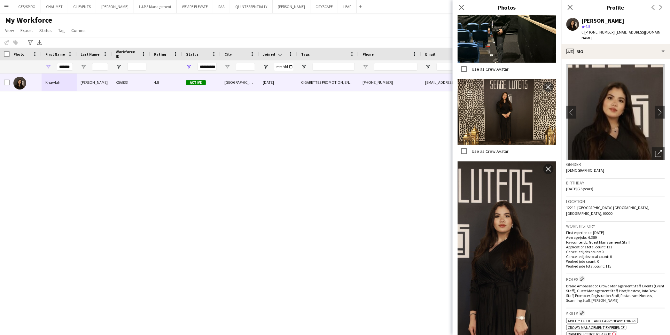
scroll to position [1811, 0]
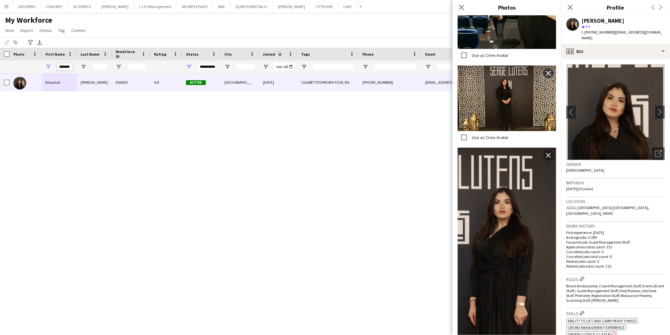
click at [69, 66] on input "*******" at bounding box center [65, 67] width 16 height 8
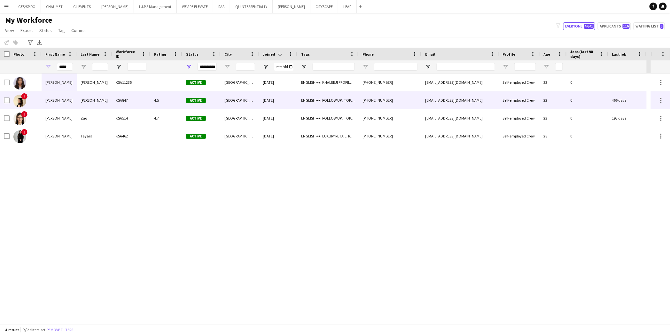
click at [131, 99] on div "KSA847" at bounding box center [131, 100] width 38 height 18
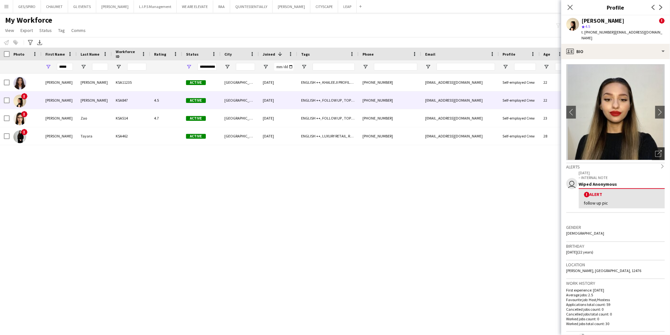
click at [656, 147] on div "Open photos pop-in" at bounding box center [658, 153] width 13 height 13
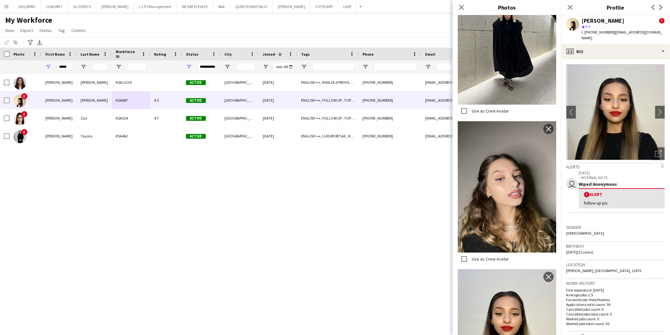
scroll to position [639, 0]
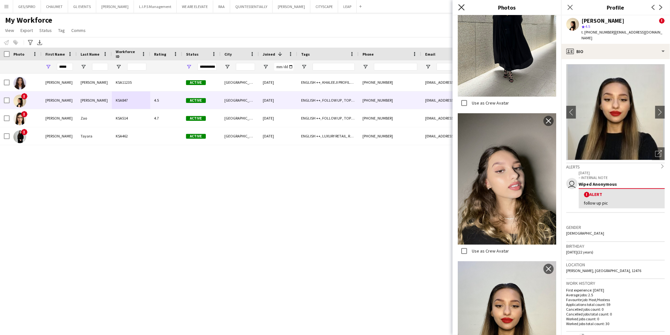
click at [464, 9] on icon "Close pop-in" at bounding box center [461, 7] width 6 height 6
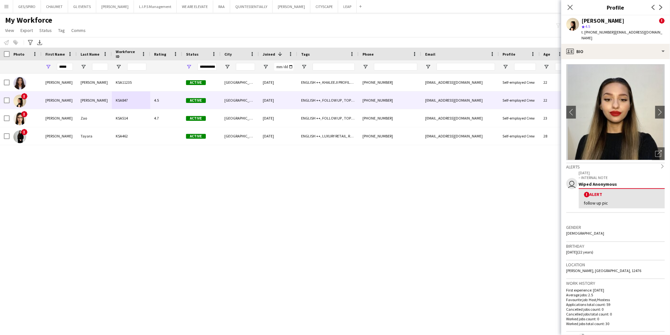
drag, startPoint x: 75, startPoint y: 67, endPoint x: 48, endPoint y: 66, distance: 27.6
click at [48, 66] on div "*****" at bounding box center [59, 66] width 35 height 13
drag, startPoint x: 71, startPoint y: 67, endPoint x: 18, endPoint y: 65, distance: 52.5
click at [19, 65] on div "**********" at bounding box center [323, 66] width 647 height 13
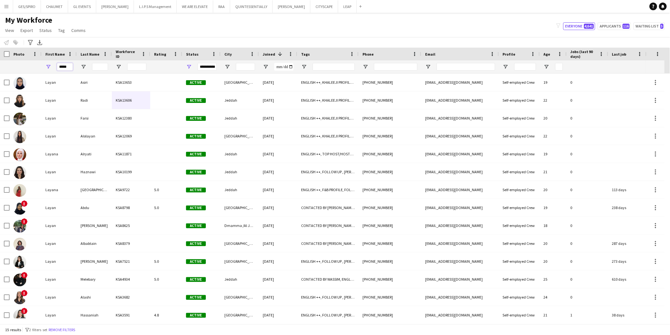
type input "*****"
click at [101, 65] on input "Last Name Filter Input" at bounding box center [100, 67] width 16 height 8
type input "*"
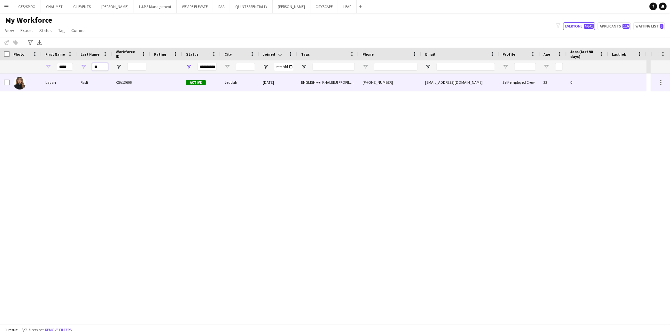
type input "**"
click at [125, 84] on div "KSA13606" at bounding box center [131, 83] width 38 height 18
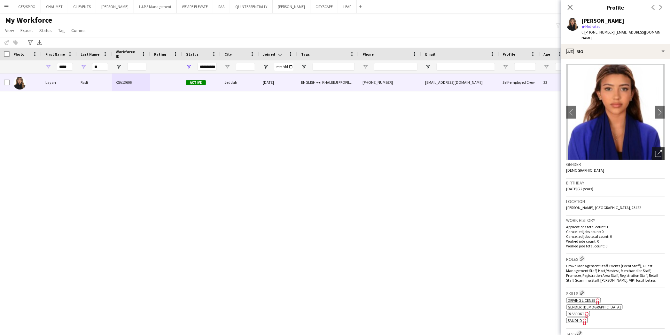
click at [655, 150] on icon "Open photos pop-in" at bounding box center [658, 153] width 7 height 7
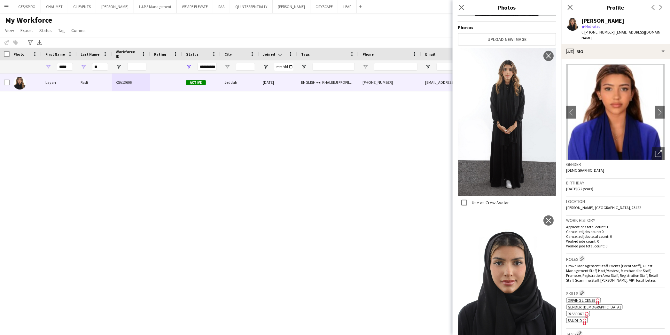
scroll to position [106, 0]
drag, startPoint x: 71, startPoint y: 66, endPoint x: 15, endPoint y: 67, distance: 56.3
click at [16, 67] on div "**********" at bounding box center [323, 66] width 647 height 13
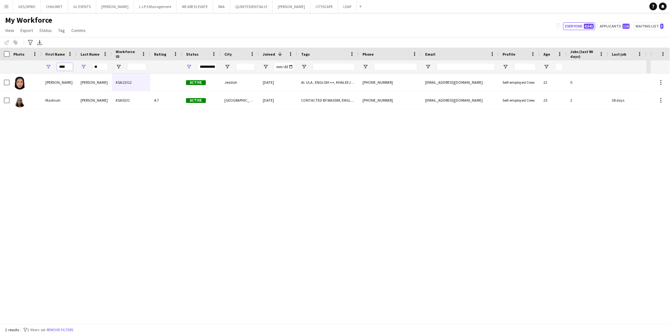
type input "****"
drag, startPoint x: 99, startPoint y: 68, endPoint x: 84, endPoint y: 68, distance: 15.0
click at [84, 68] on div "**" at bounding box center [94, 66] width 35 height 13
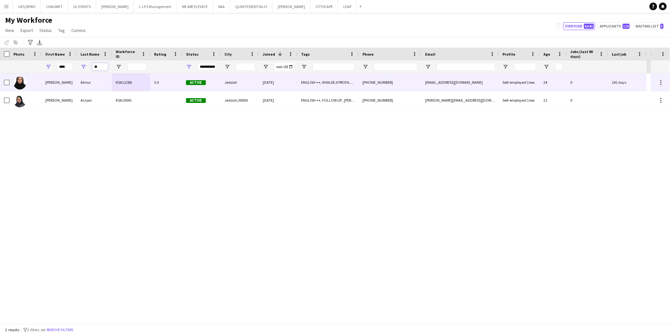
type input "**"
click at [55, 78] on div "[PERSON_NAME]" at bounding box center [59, 83] width 35 height 18
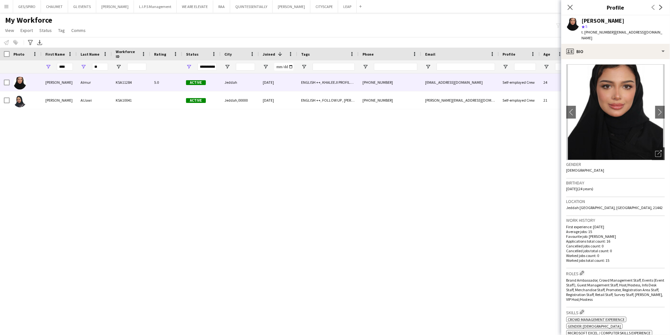
click at [655, 150] on icon "Open photos pop-in" at bounding box center [658, 153] width 7 height 7
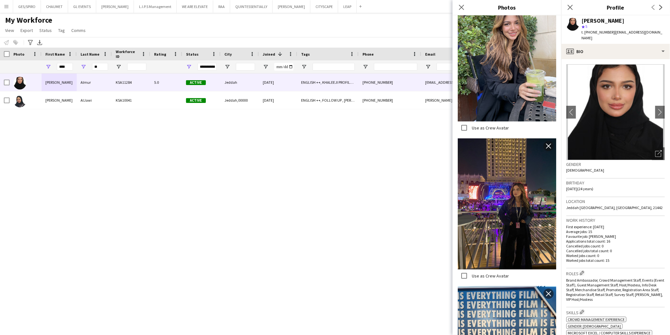
scroll to position [1065, 0]
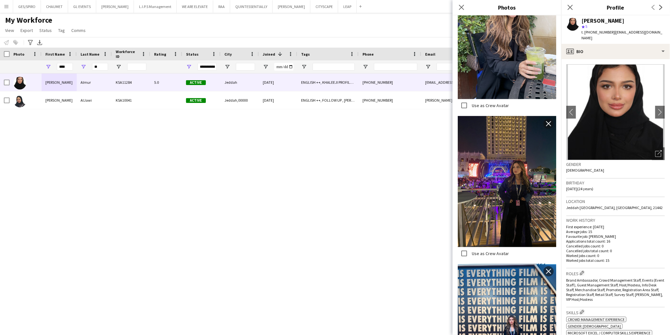
drag, startPoint x: 510, startPoint y: 148, endPoint x: 500, endPoint y: 270, distance: 123.2
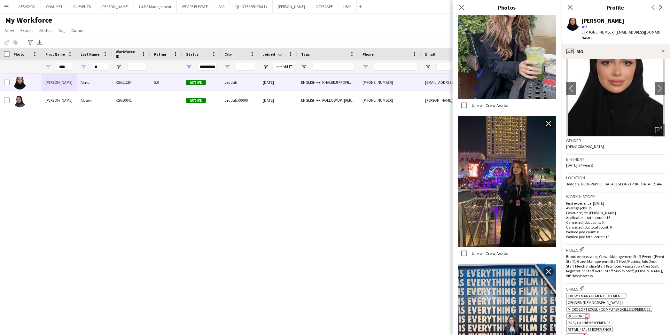
scroll to position [0, 0]
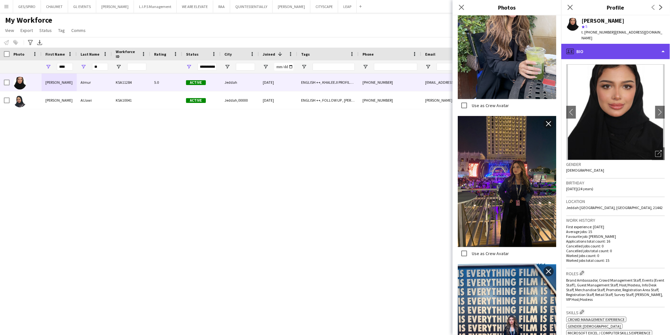
click at [614, 45] on div "profile Bio" at bounding box center [615, 51] width 109 height 15
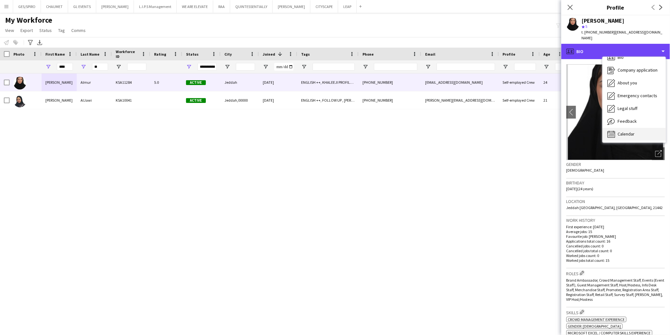
scroll to position [9, 0]
click at [635, 131] on span "Calendar" at bounding box center [626, 134] width 17 height 6
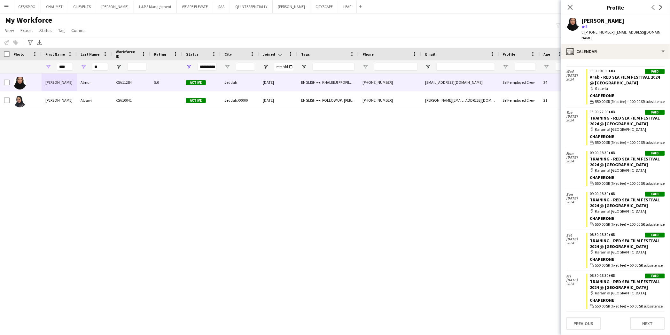
scroll to position [464, 0]
drag, startPoint x: 613, startPoint y: 41, endPoint x: 614, endPoint y: 36, distance: 5.0
click at [613, 44] on div "calendar-full Calendar" at bounding box center [615, 51] width 109 height 15
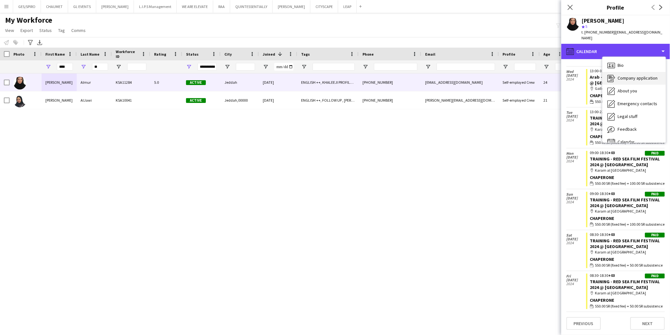
scroll to position [0, 0]
click at [635, 85] on div "About you About you" at bounding box center [634, 91] width 63 height 13
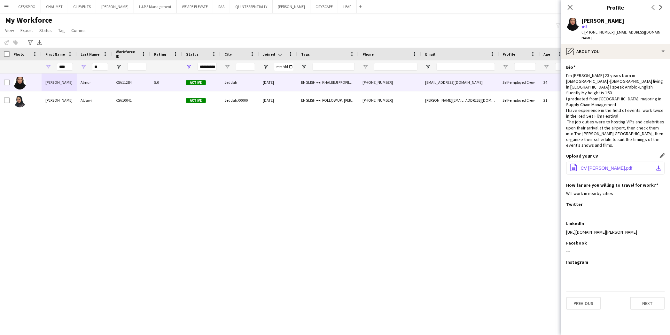
click at [589, 166] on span "CV [PERSON_NAME].pdf" at bounding box center [607, 168] width 52 height 5
drag, startPoint x: 103, startPoint y: 69, endPoint x: 33, endPoint y: 66, distance: 69.7
click at [33, 66] on div "**********" at bounding box center [323, 66] width 647 height 13
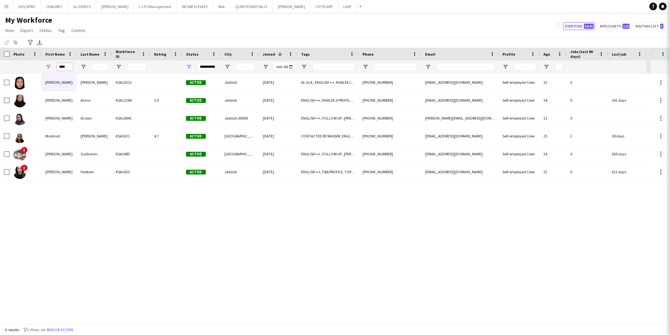
drag, startPoint x: 67, startPoint y: 66, endPoint x: -2, endPoint y: 68, distance: 68.8
click at [0, 68] on html "Menu Boards Boards Boards All jobs Status Workforce Workforce My Workforce Recr…" at bounding box center [335, 167] width 670 height 335
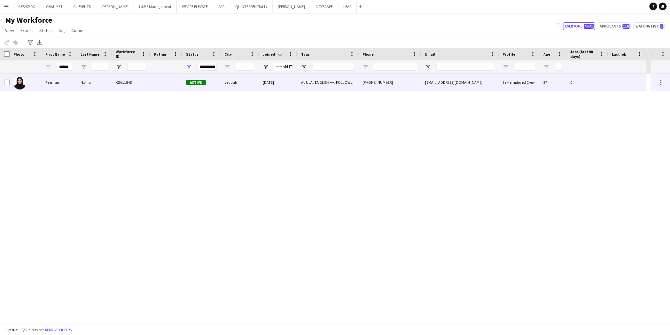
click at [66, 88] on div "Reeman" at bounding box center [59, 83] width 35 height 18
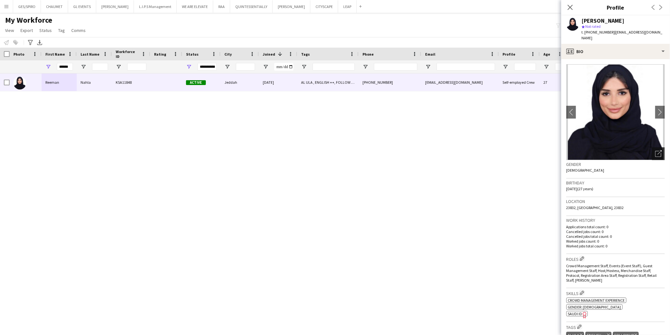
click at [655, 150] on icon "Open photos pop-in" at bounding box center [658, 153] width 7 height 7
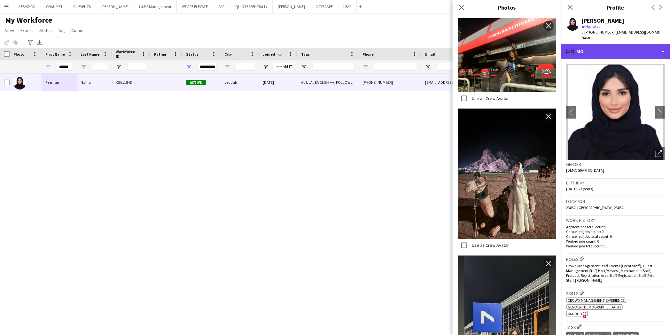
drag, startPoint x: 616, startPoint y: 46, endPoint x: 616, endPoint y: 61, distance: 14.7
click at [616, 47] on div "profile Bio" at bounding box center [615, 51] width 109 height 15
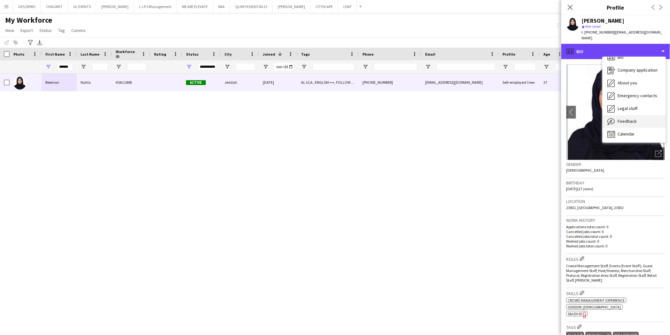
scroll to position [9, 0]
click at [628, 131] on span "Calendar" at bounding box center [626, 134] width 17 height 6
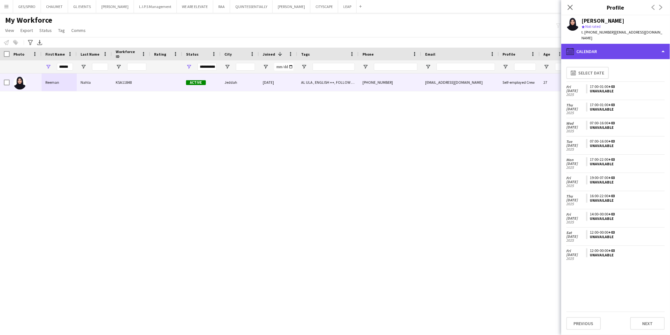
click at [635, 44] on div "calendar-full Calendar" at bounding box center [615, 51] width 109 height 15
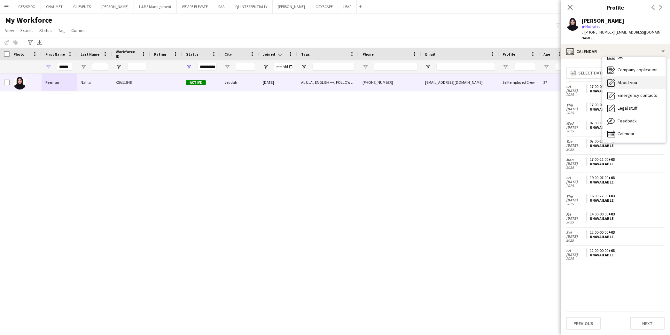
click at [636, 80] on div "About you About you" at bounding box center [634, 82] width 63 height 13
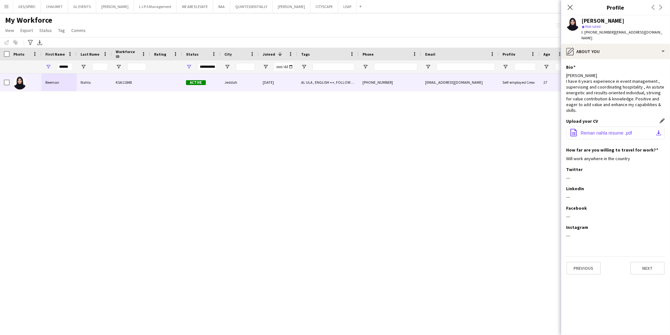
click at [612, 130] on span "Reman nahla resume .pdf" at bounding box center [606, 132] width 51 height 5
drag, startPoint x: 70, startPoint y: 66, endPoint x: 19, endPoint y: 69, distance: 51.2
click at [20, 69] on div "**********" at bounding box center [323, 66] width 647 height 13
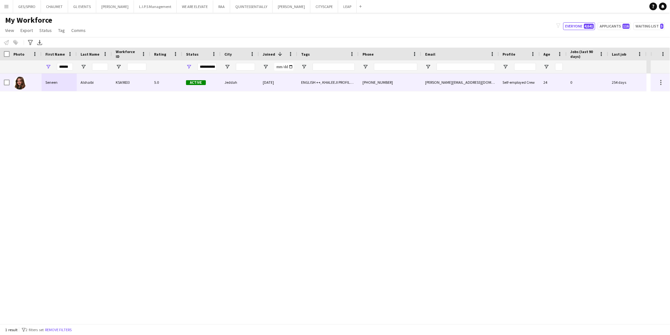
click at [92, 84] on div "Alshaibi" at bounding box center [94, 83] width 35 height 18
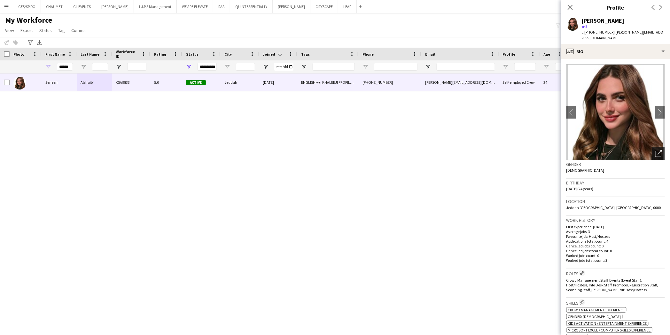
click at [655, 150] on icon "Open photos pop-in" at bounding box center [658, 153] width 7 height 7
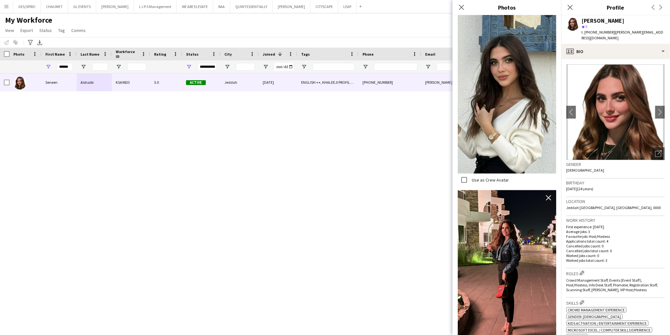
scroll to position [0, 0]
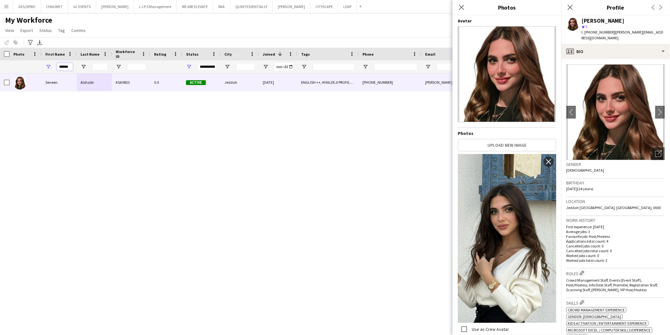
drag, startPoint x: 71, startPoint y: 67, endPoint x: -1, endPoint y: 70, distance: 71.6
click at [0, 70] on html "Menu Boards Boards Boards All jobs Status Workforce Workforce My Workforce Recr…" at bounding box center [335, 167] width 670 height 335
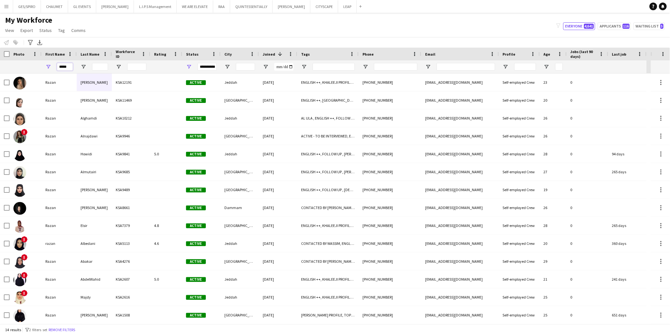
type input "*****"
click at [102, 67] on input "Last Name Filter Input" at bounding box center [100, 67] width 16 height 8
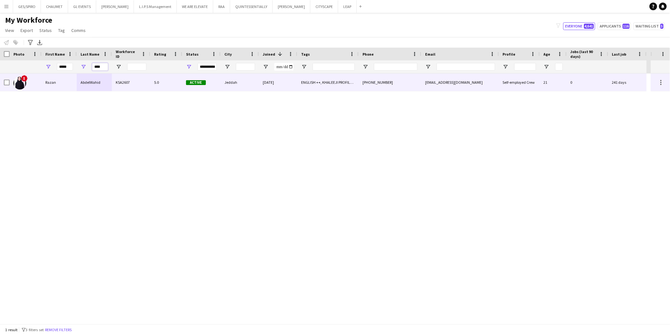
type input "****"
click at [138, 76] on div "KSA2607" at bounding box center [131, 83] width 38 height 18
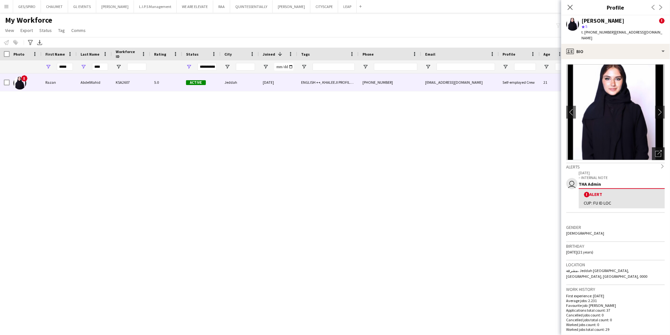
click at [656, 150] on icon "Open photos pop-in" at bounding box center [658, 153] width 7 height 7
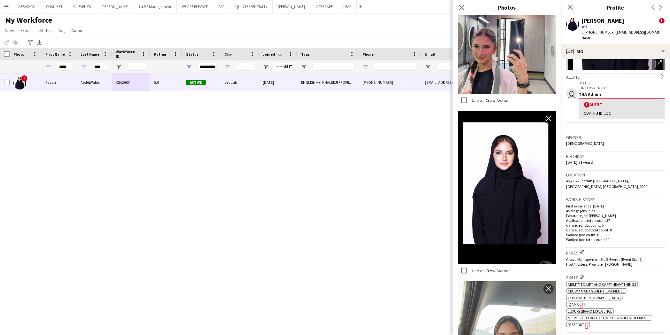
scroll to position [71, 0]
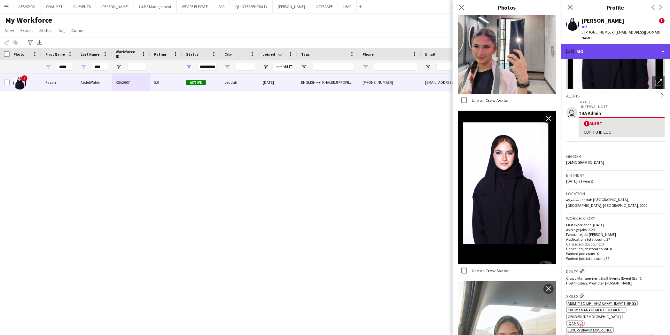
click at [610, 46] on div "profile Bio" at bounding box center [615, 51] width 109 height 15
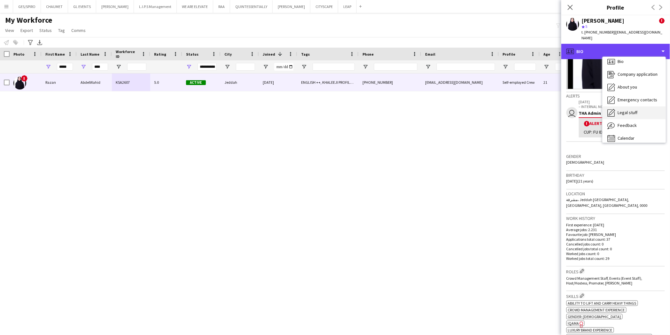
scroll to position [9, 0]
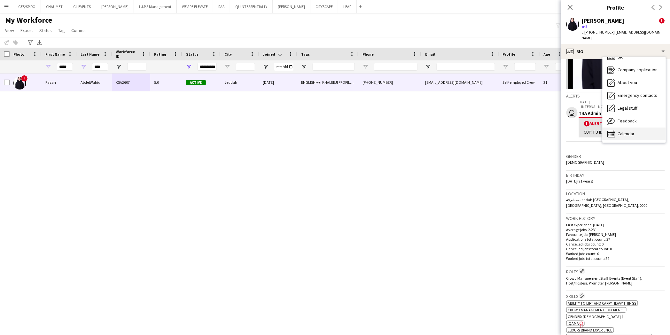
click at [640, 128] on div "Calendar Calendar" at bounding box center [634, 134] width 63 height 13
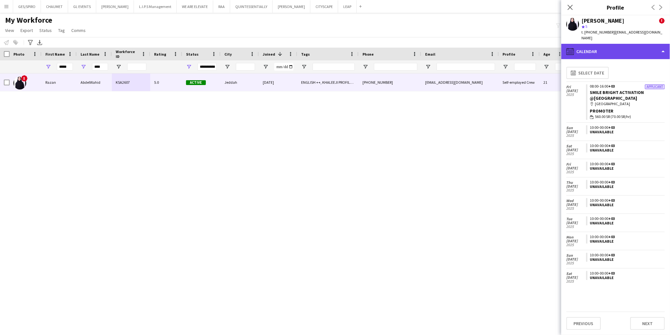
click at [619, 44] on div "calendar-full Calendar" at bounding box center [615, 51] width 109 height 15
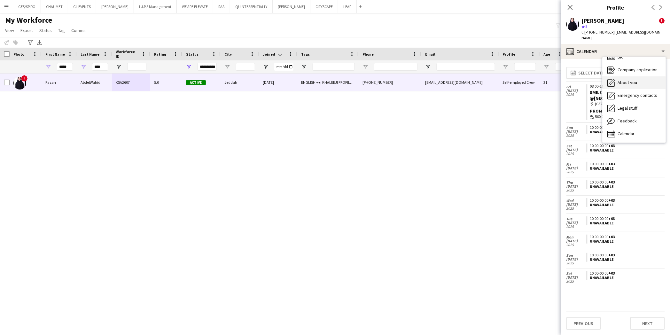
click at [639, 78] on div "About you About you" at bounding box center [634, 82] width 63 height 13
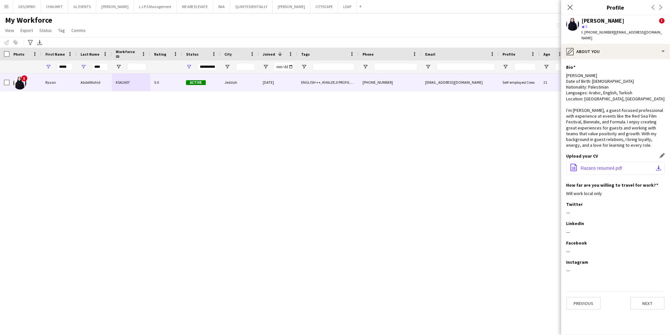
click at [599, 166] on span "Razans resume4.pdf" at bounding box center [601, 168] width 41 height 5
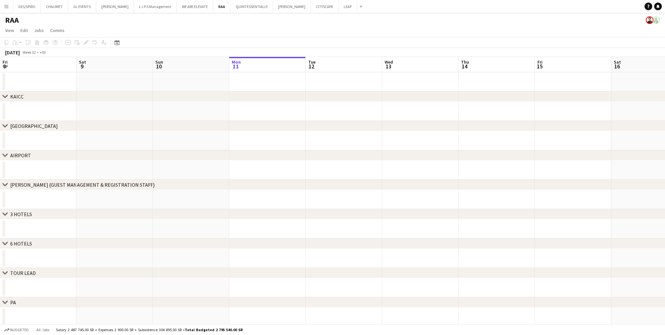
scroll to position [0, 152]
